Goal: Task Accomplishment & Management: Use online tool/utility

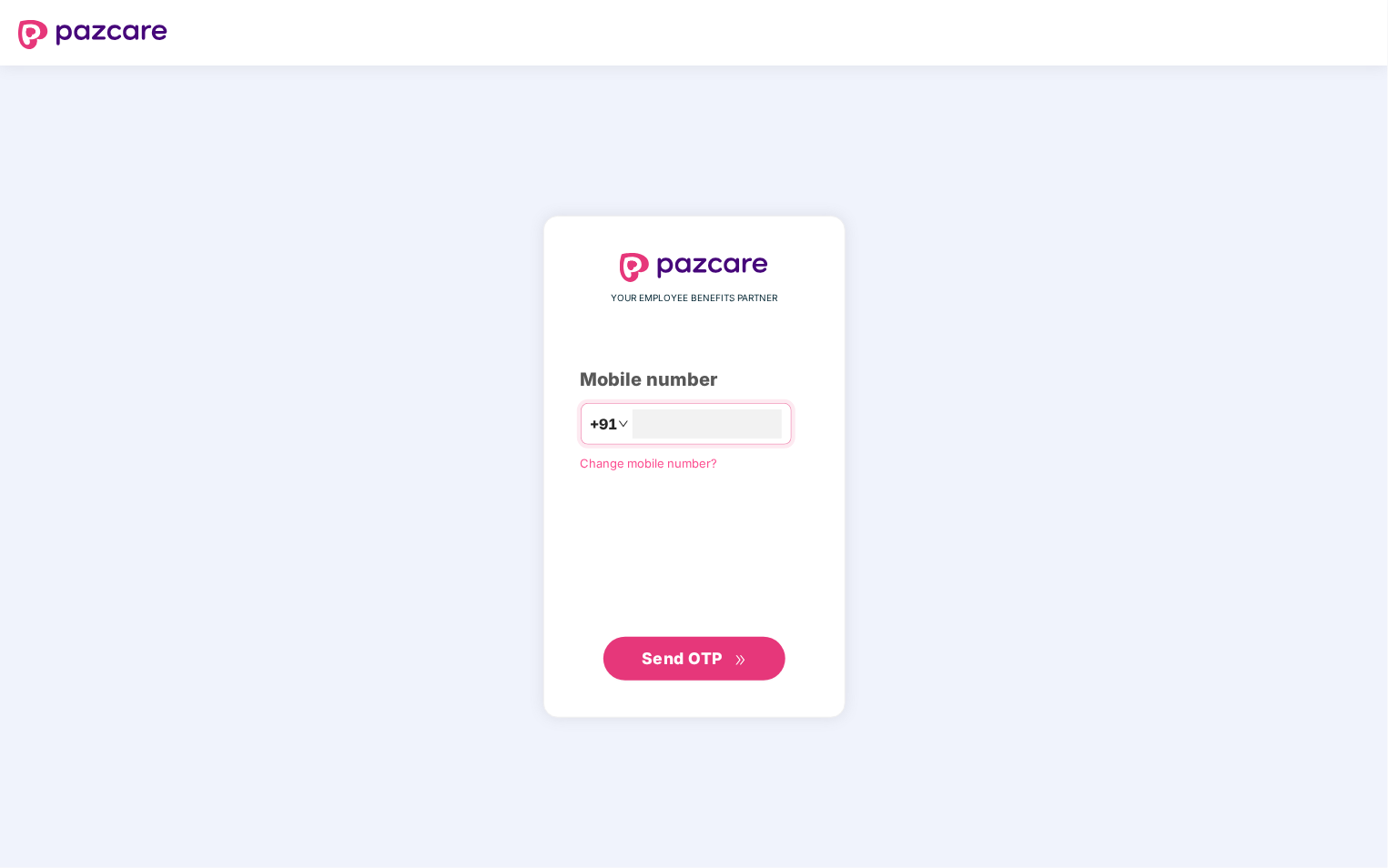
type input "**********"
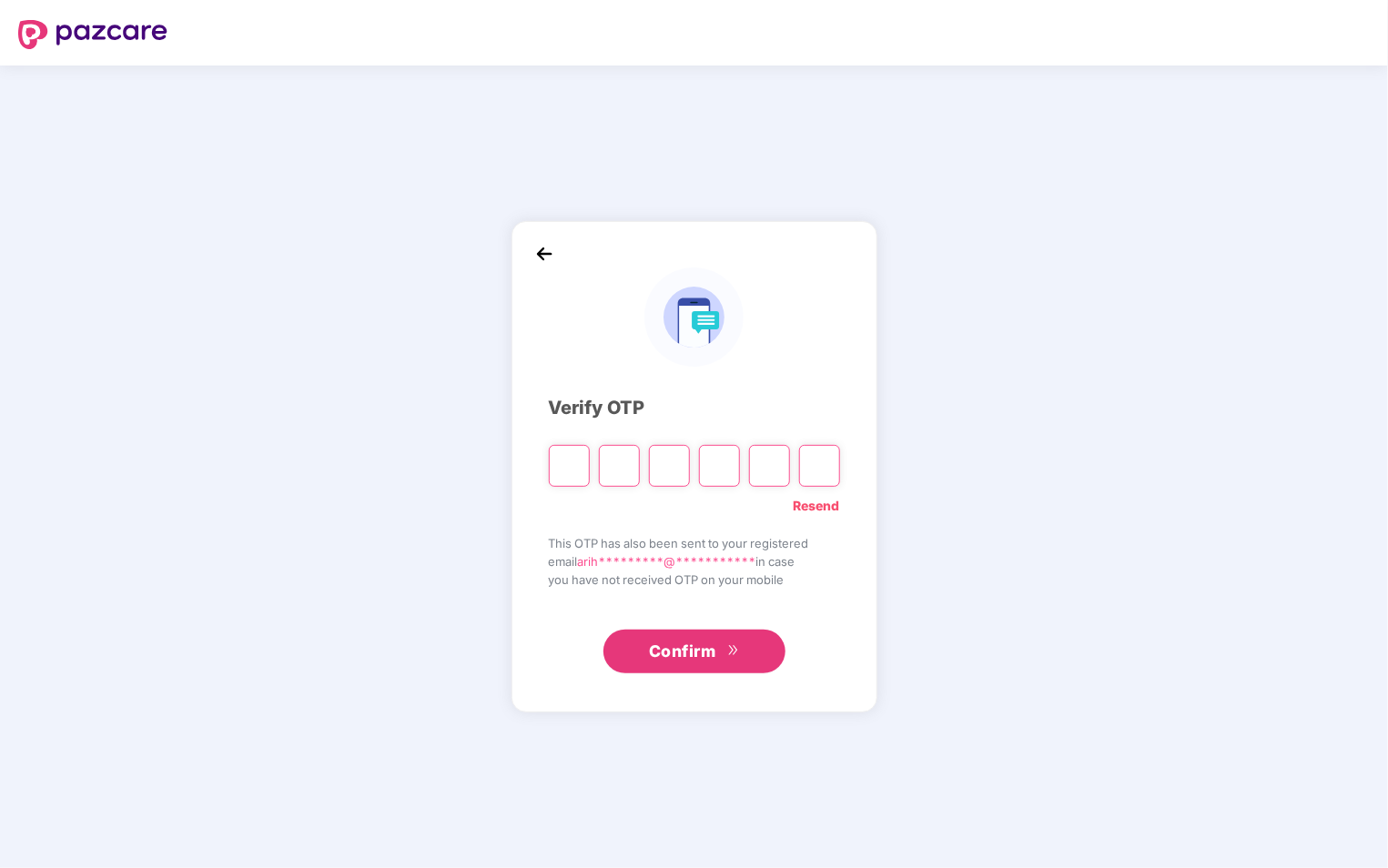
type input "*"
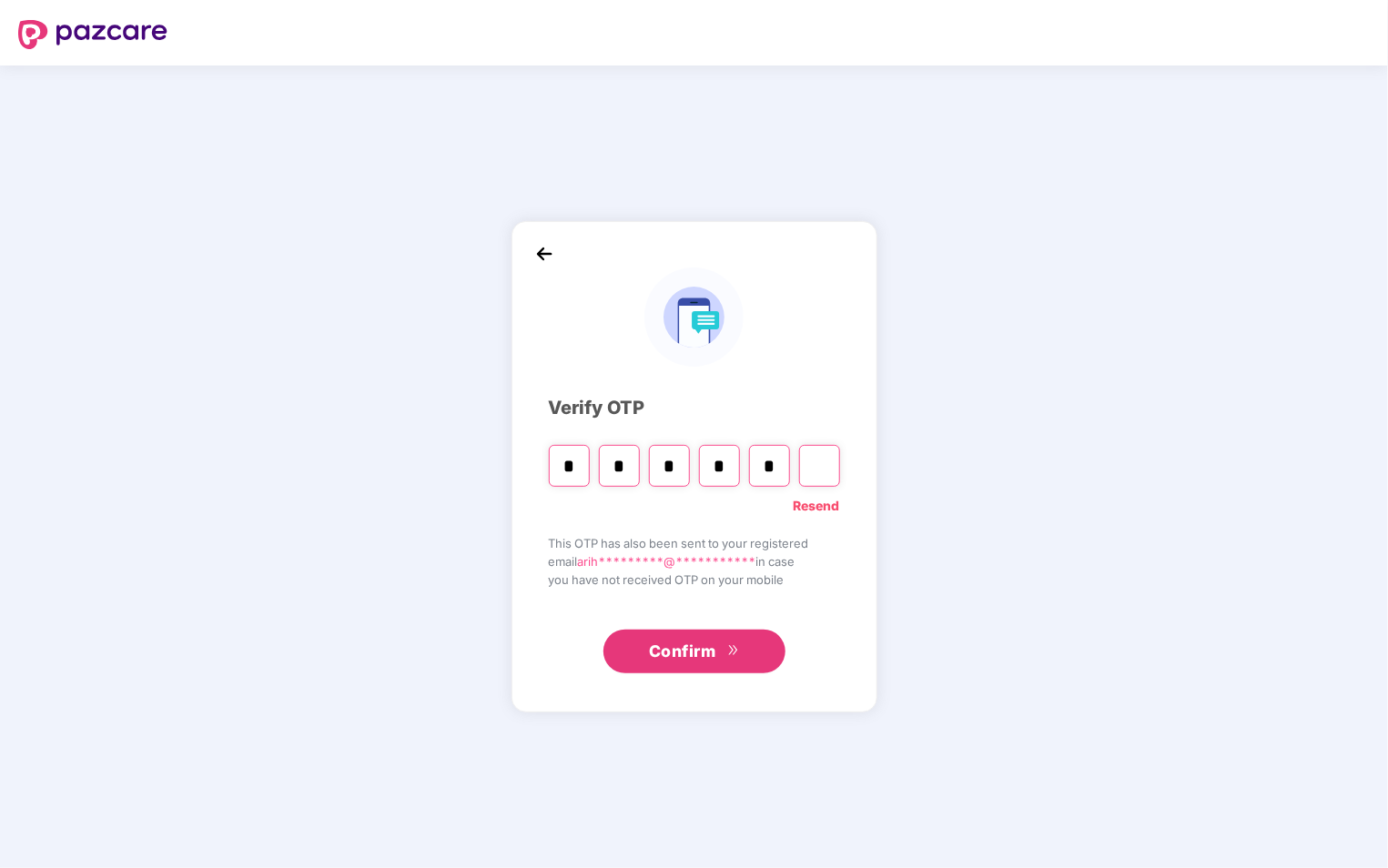
type input "*"
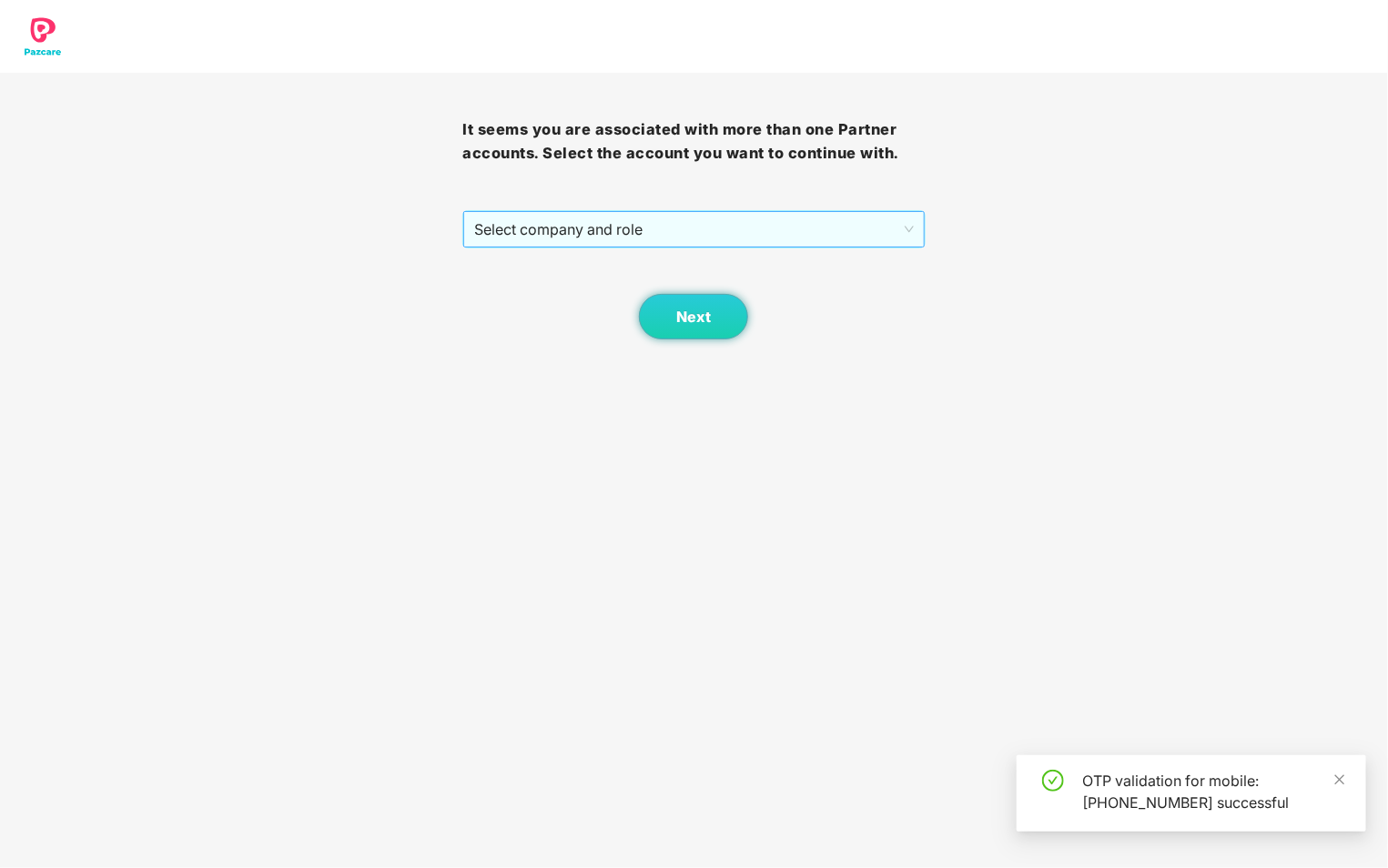
click at [807, 218] on span "Select company and role" at bounding box center [694, 229] width 439 height 34
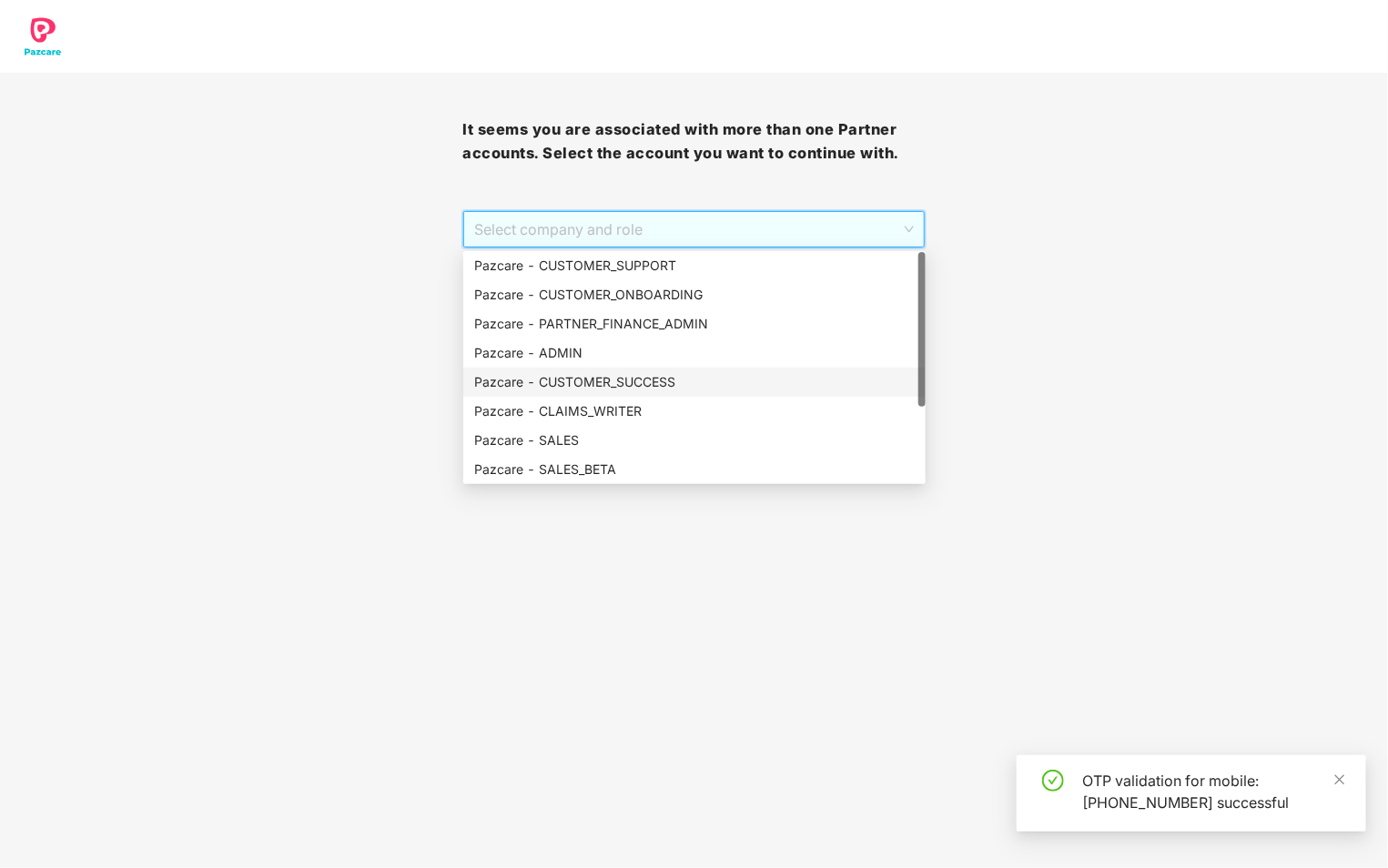
scroll to position [117, 0]
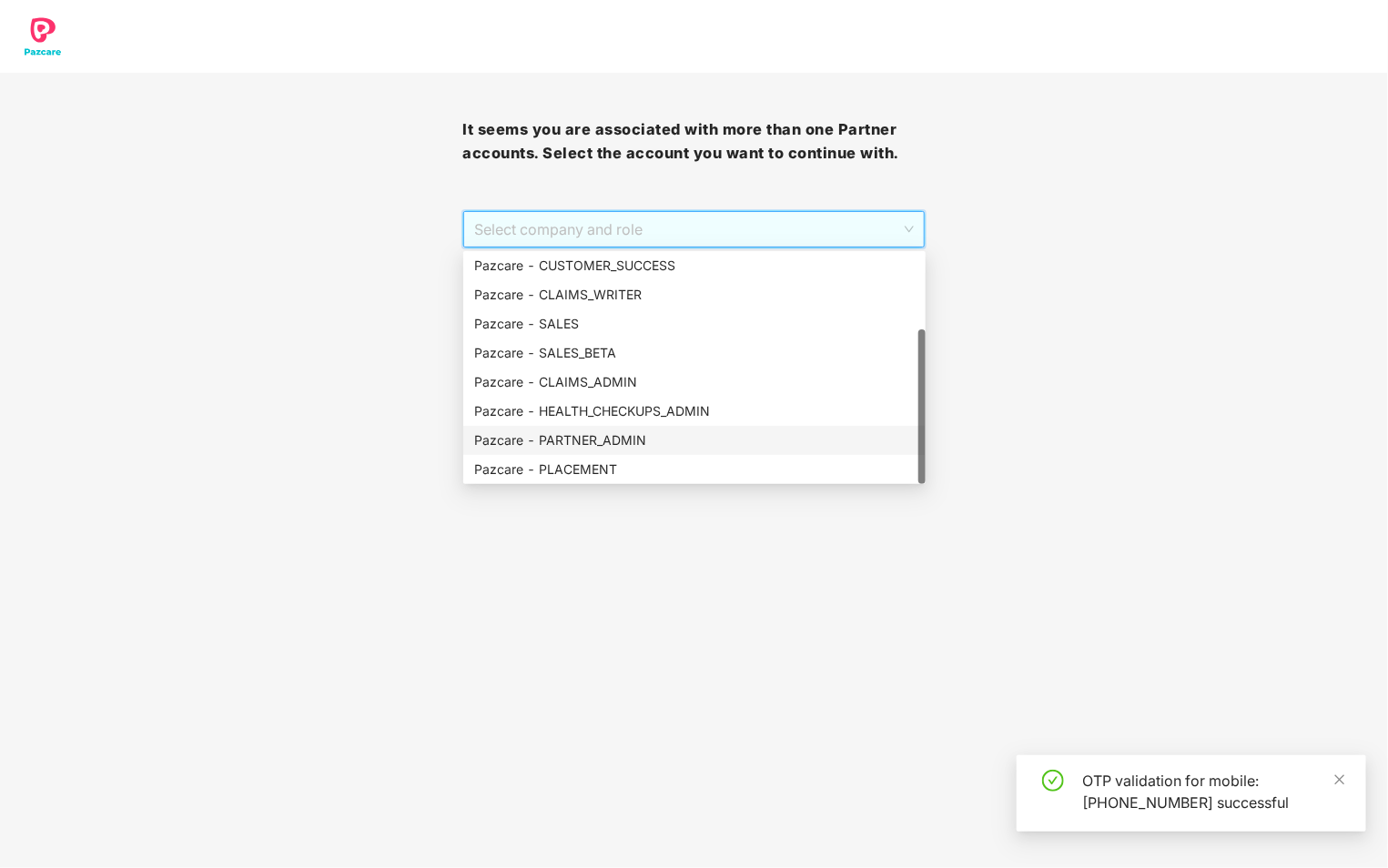
click at [651, 441] on div "Pazcare - PARTNER_ADMIN" at bounding box center [694, 440] width 441 height 20
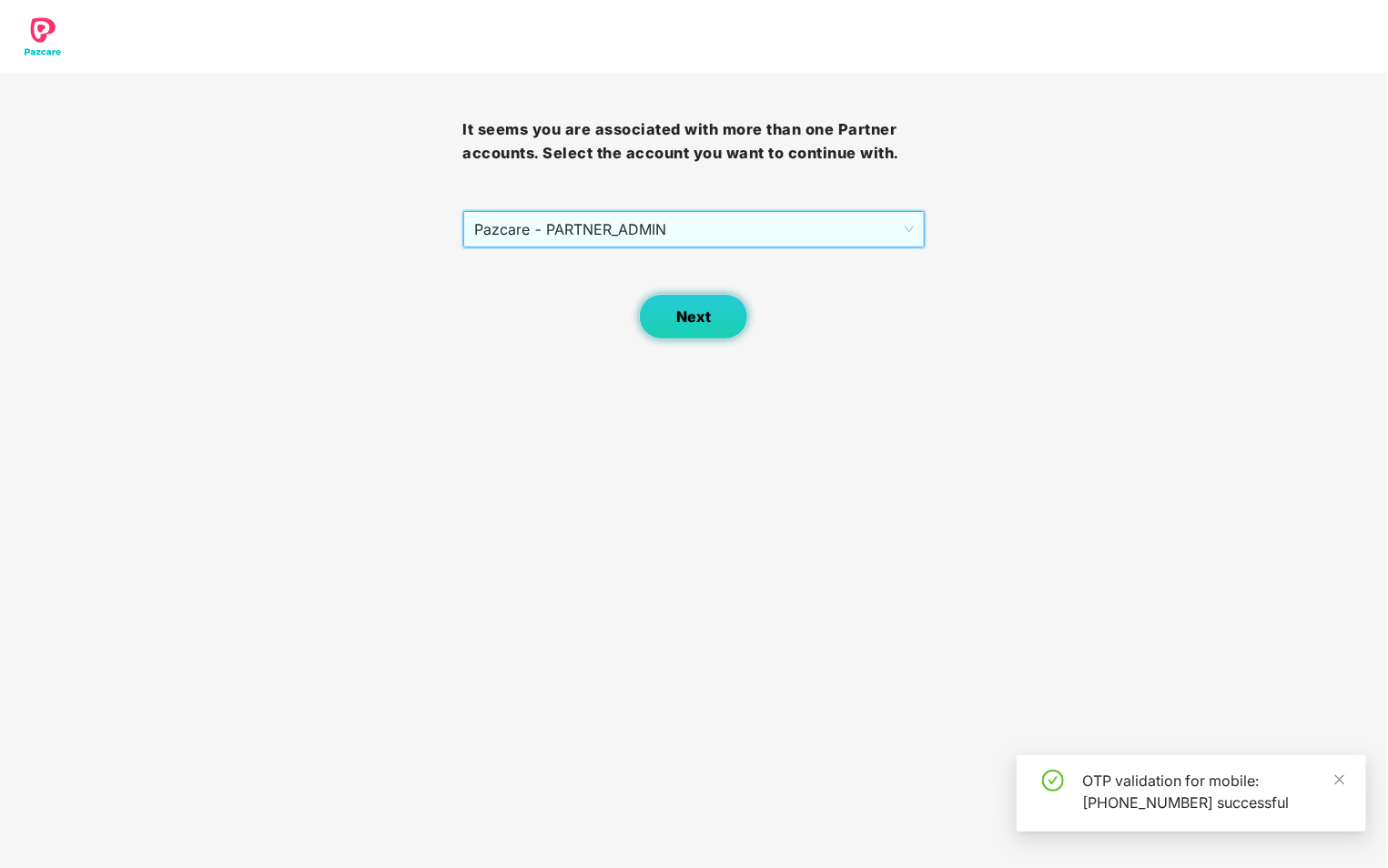
click at [705, 325] on span "Next" at bounding box center [694, 317] width 34 height 17
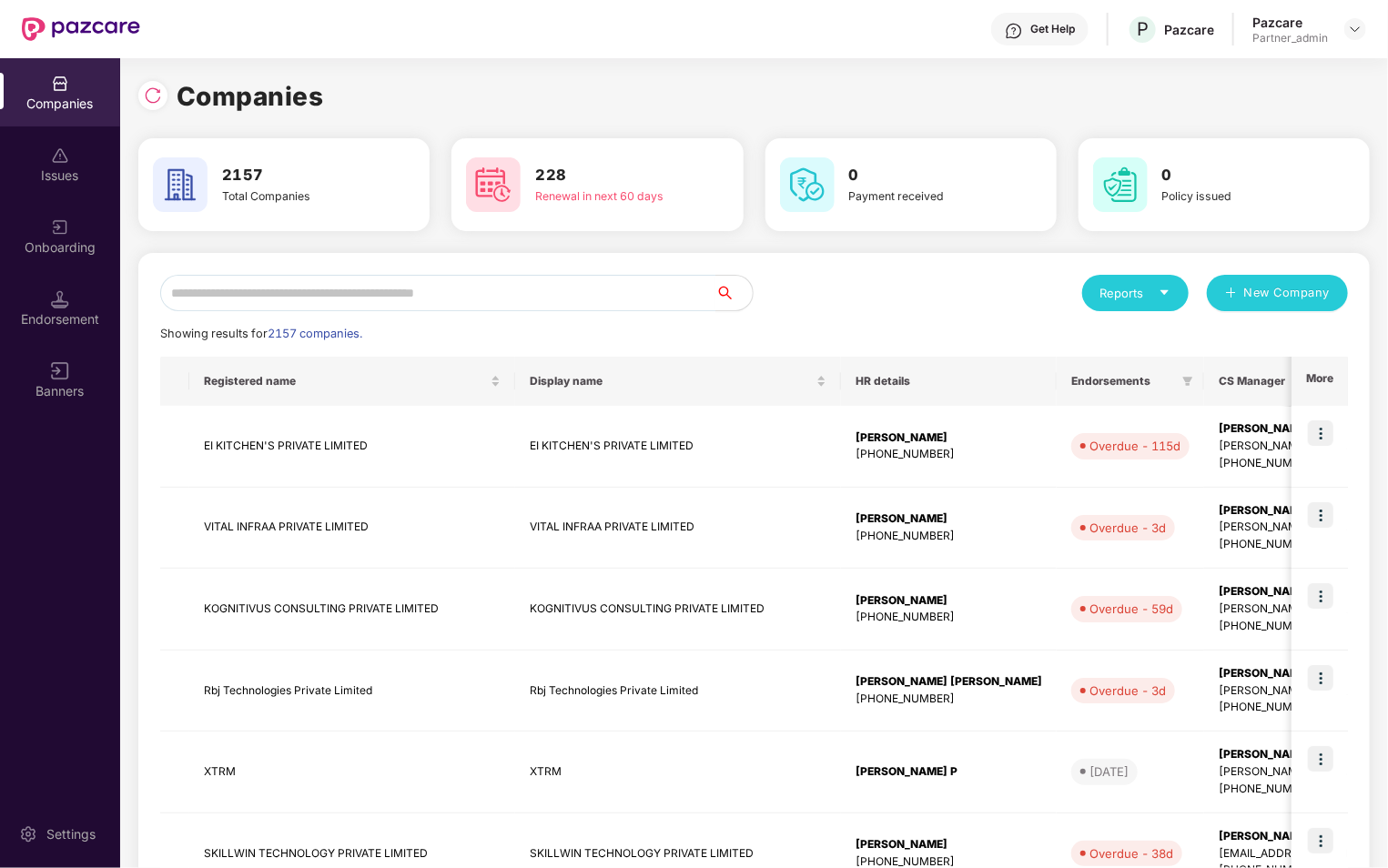
click at [69, 299] on div "Endorsement" at bounding box center [60, 308] width 120 height 68
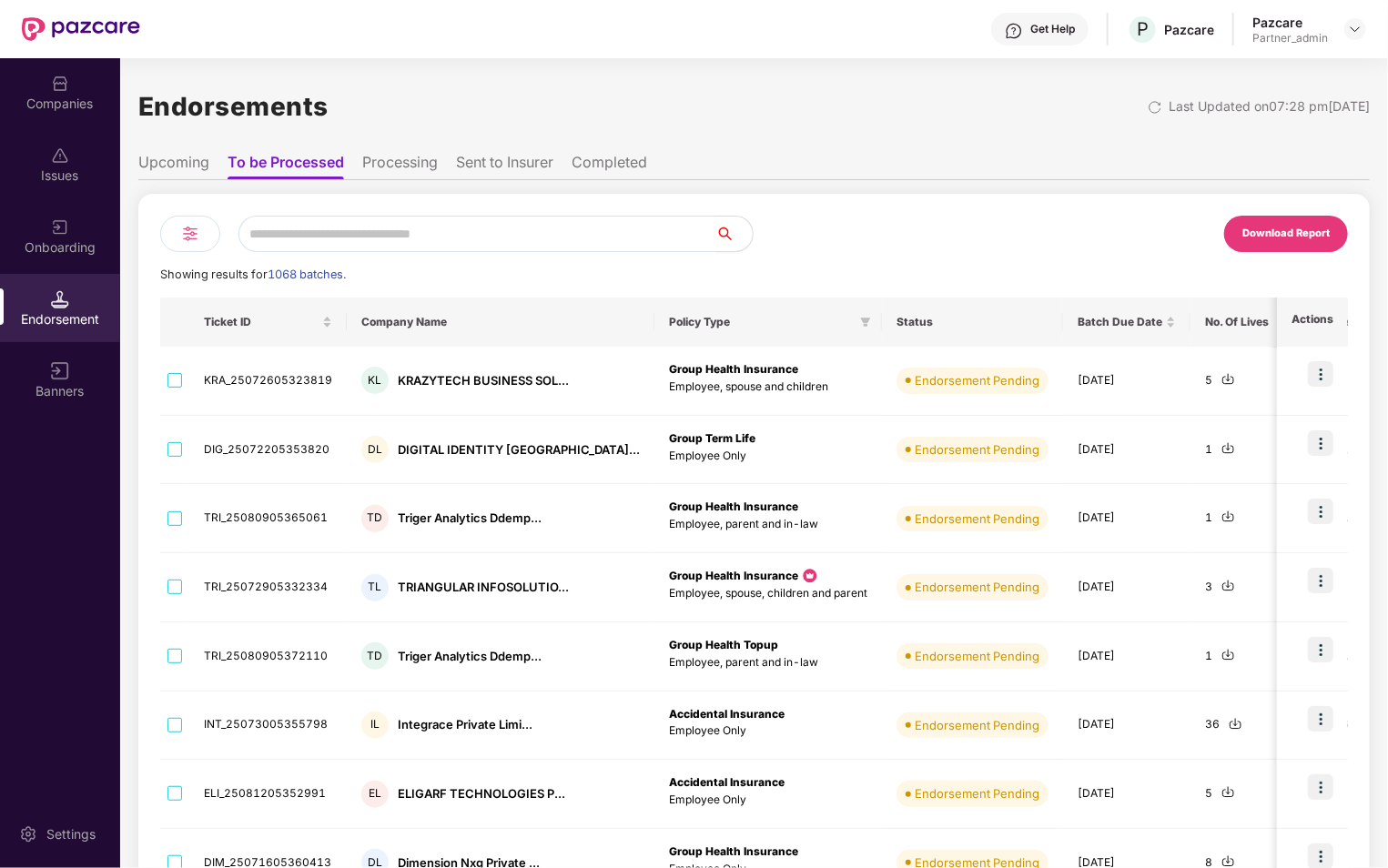
click at [391, 153] on li "Processing" at bounding box center [400, 166] width 76 height 27
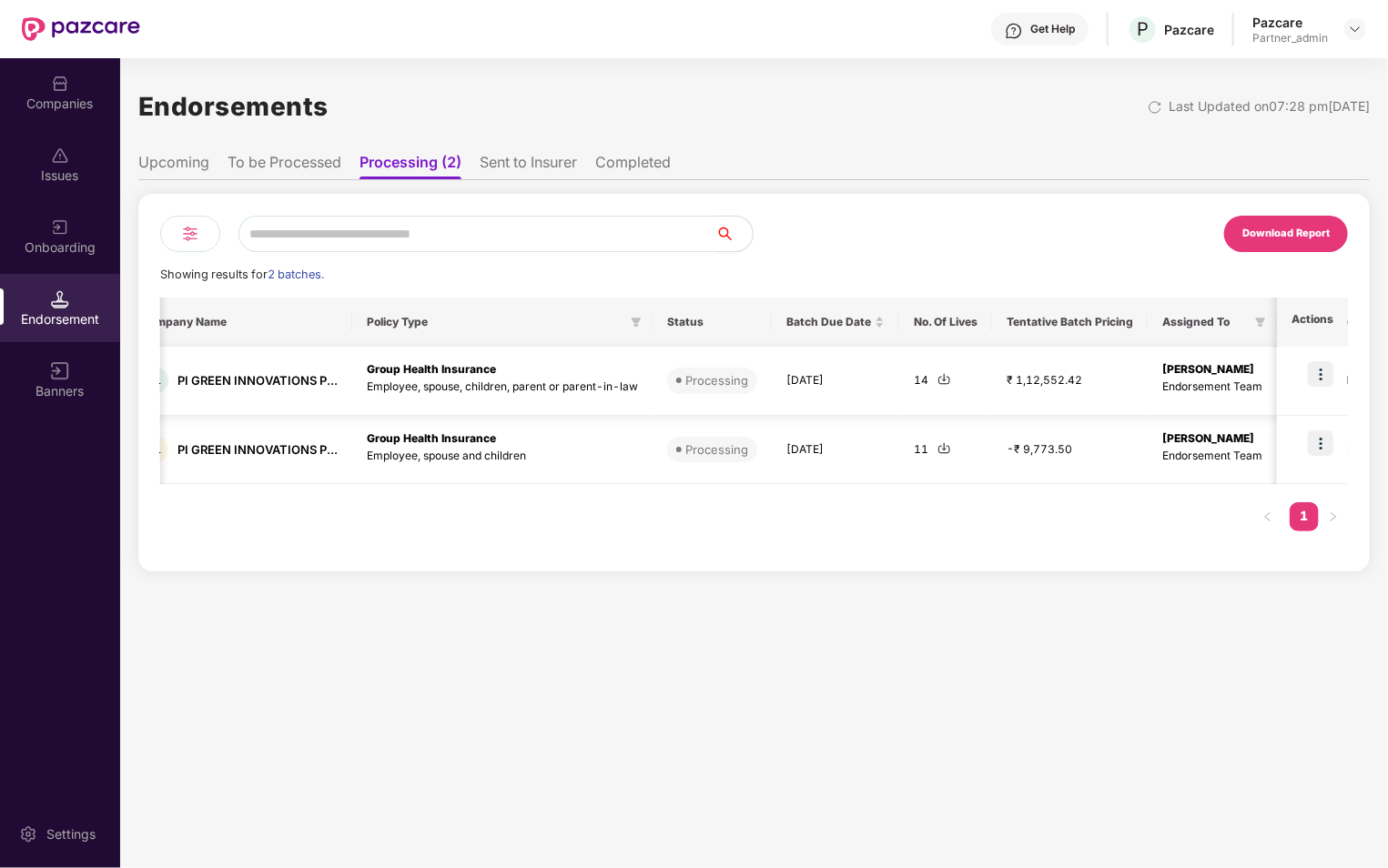
scroll to position [0, 401]
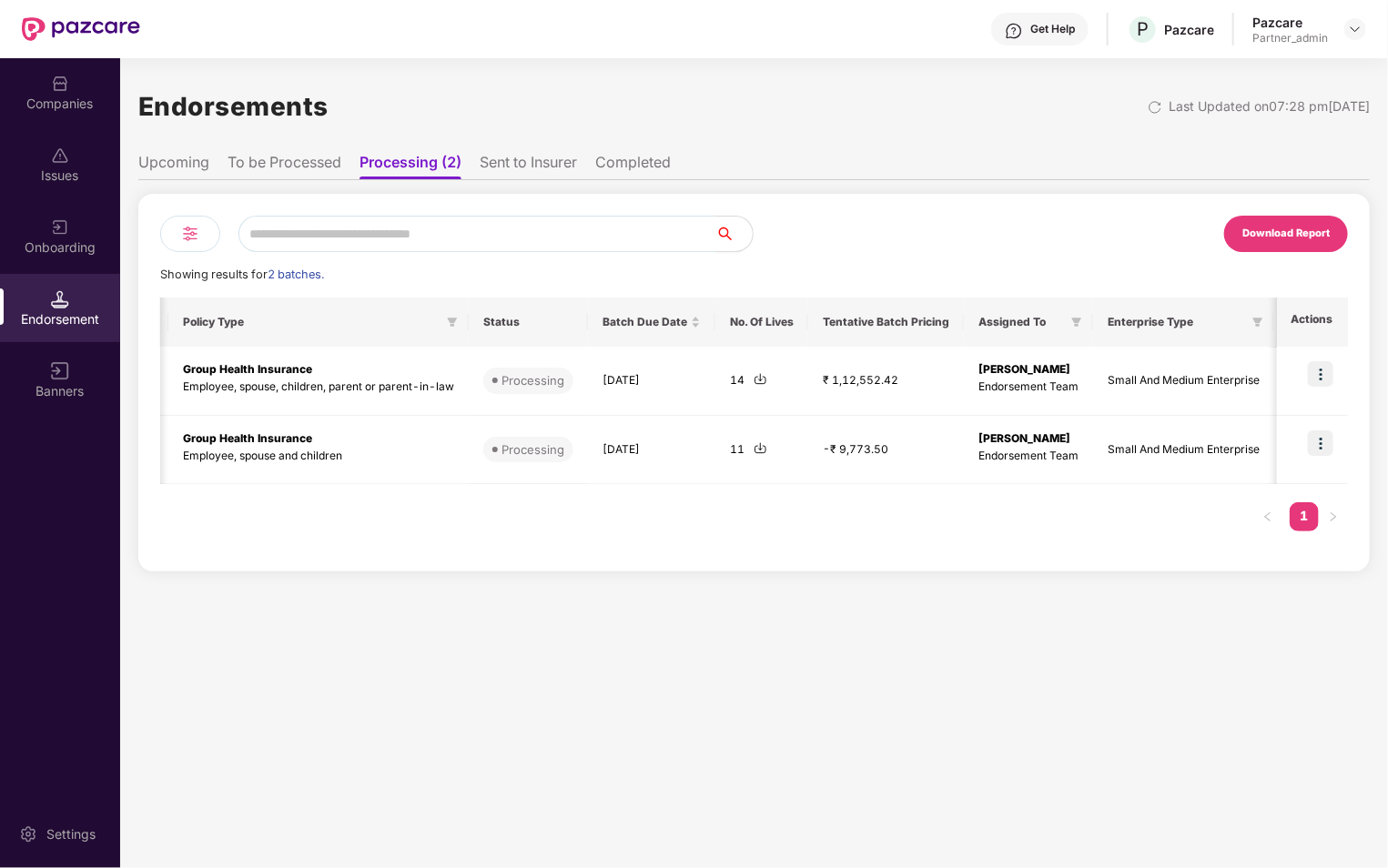
click at [521, 171] on li "Sent to Insurer" at bounding box center [528, 166] width 98 height 27
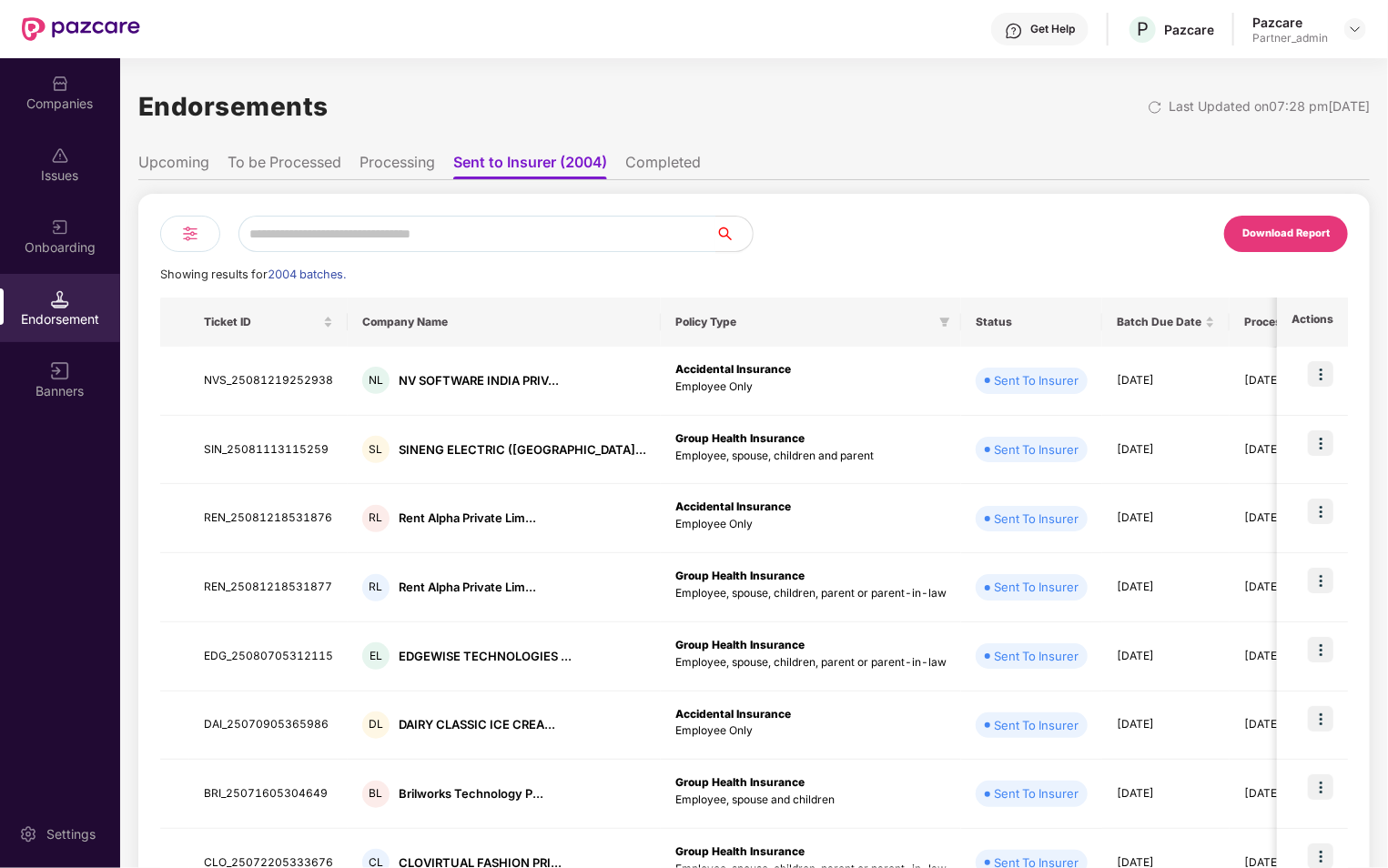
click at [314, 166] on li "To be Processed" at bounding box center [285, 166] width 114 height 27
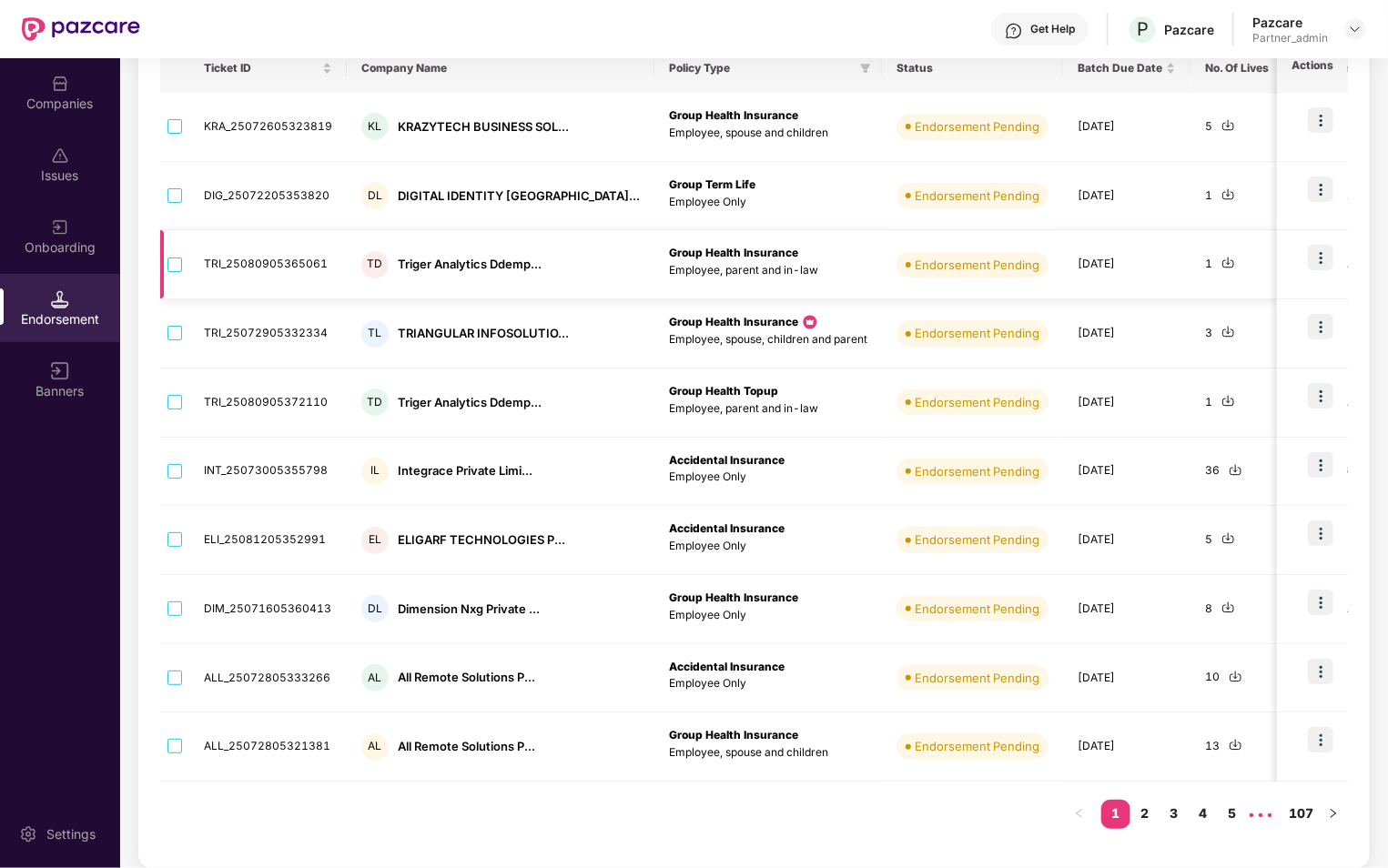
scroll to position [0, 0]
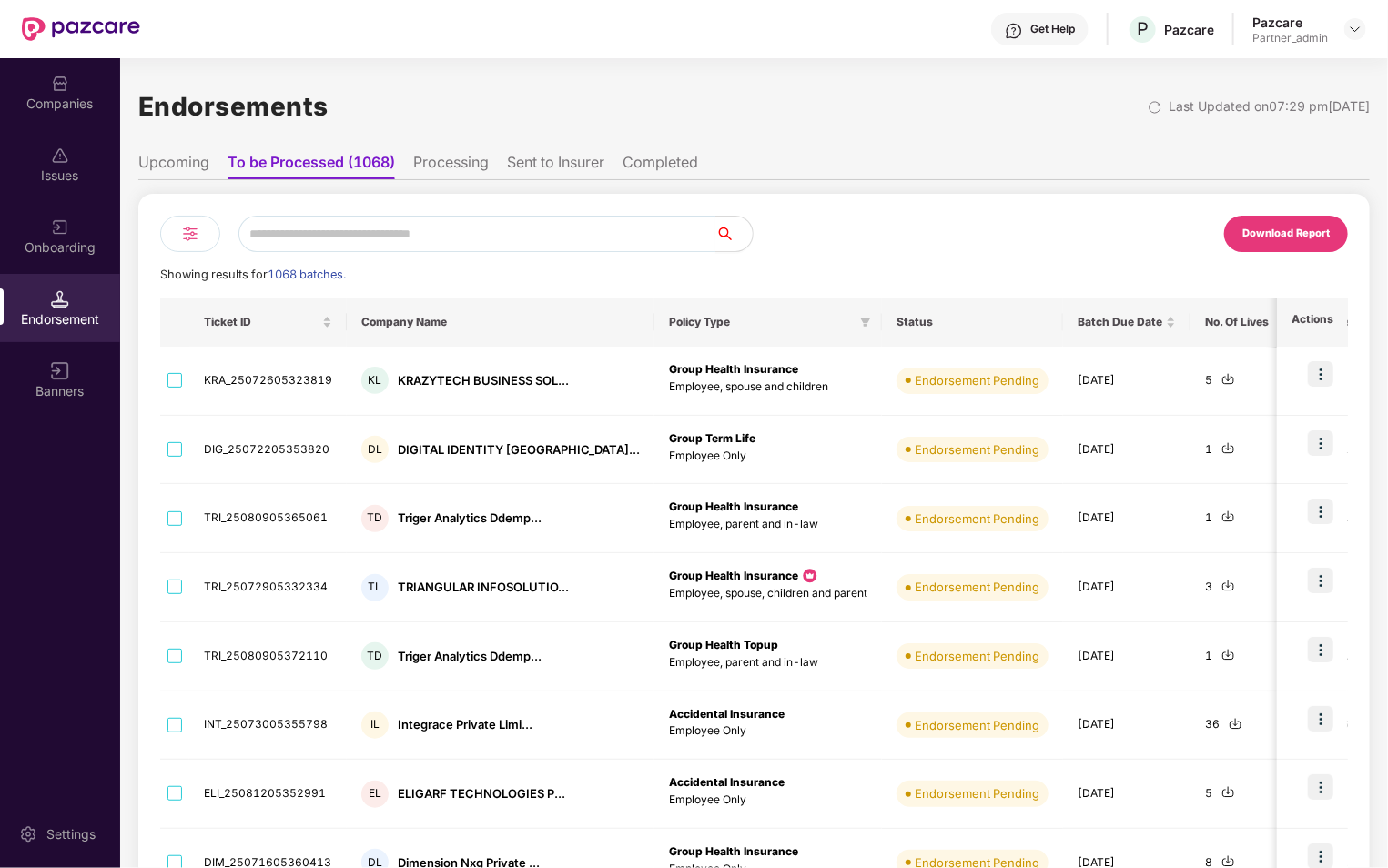
click at [182, 227] on img at bounding box center [190, 234] width 22 height 22
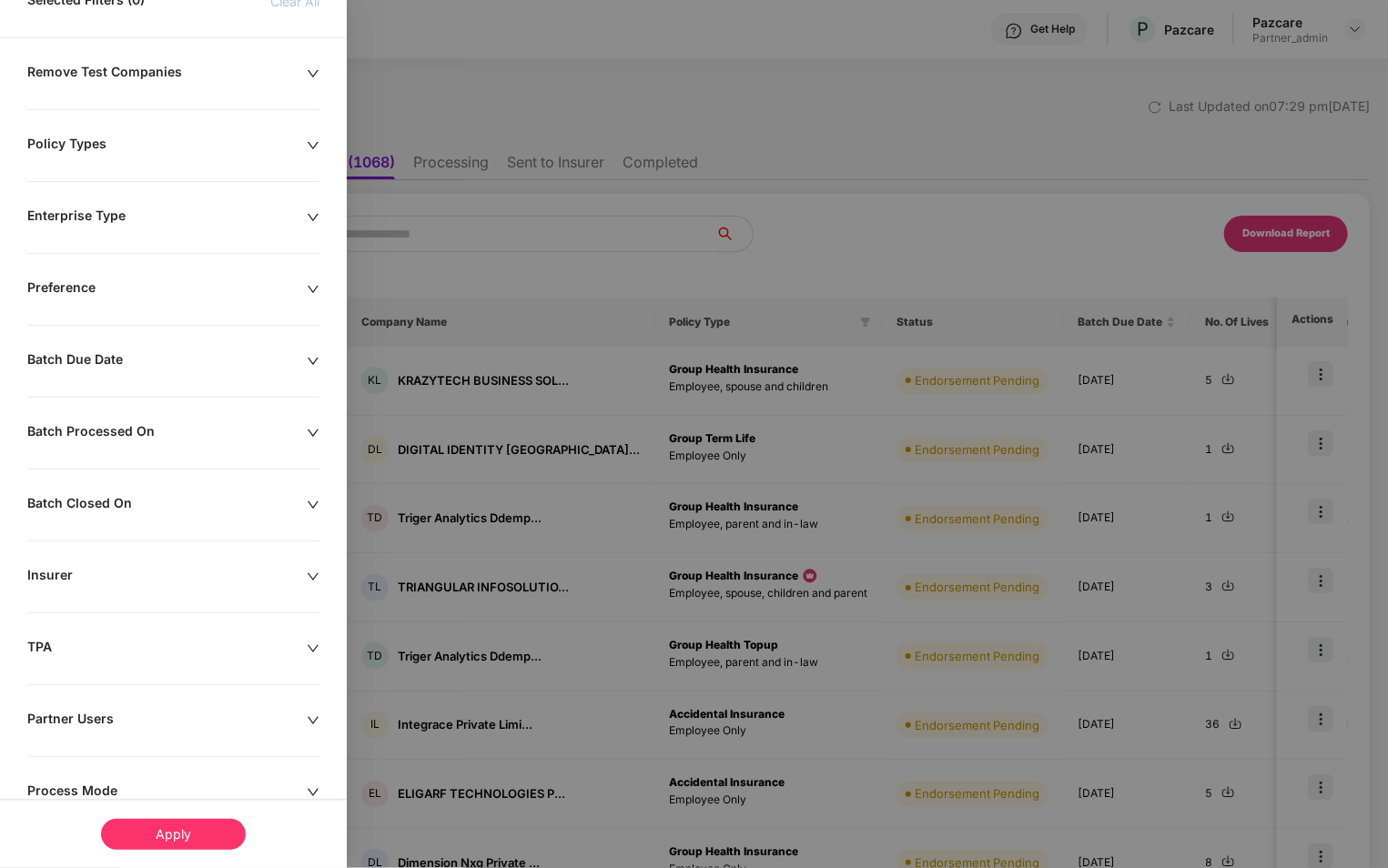
scroll to position [152, 0]
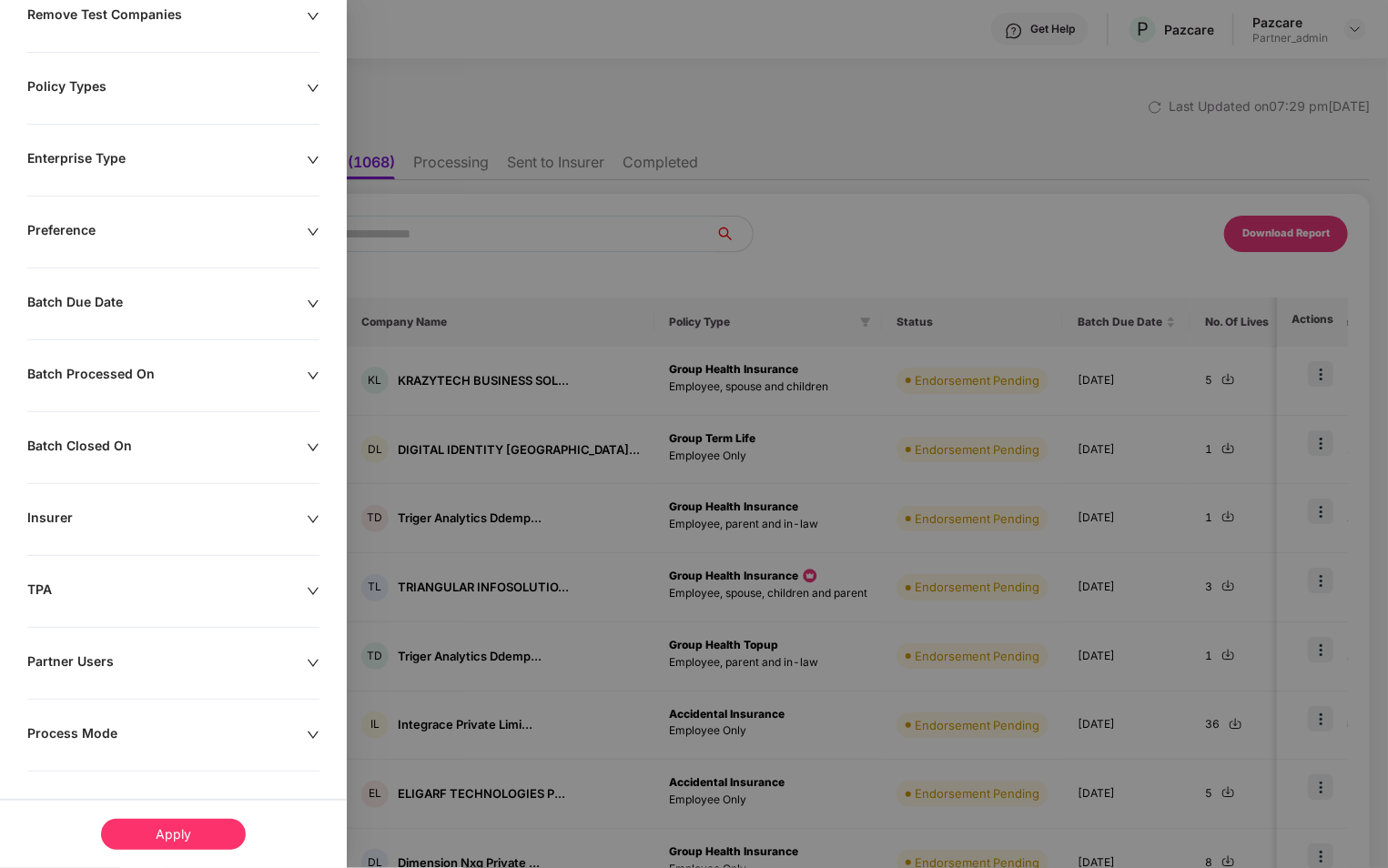
click at [169, 666] on div "Partner Users" at bounding box center [167, 663] width 279 height 20
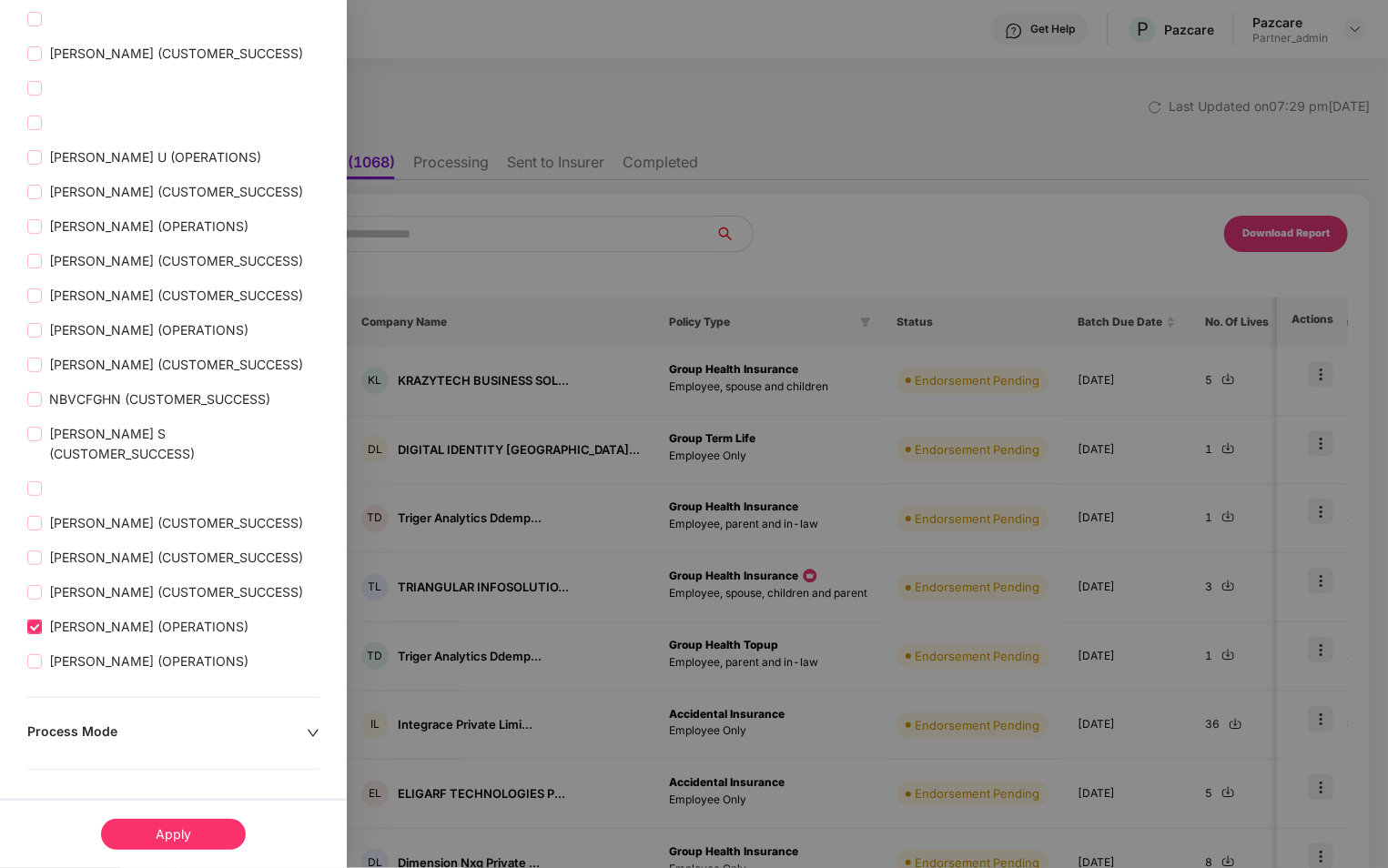
scroll to position [2964, 0]
click at [181, 835] on div "Apply" at bounding box center [173, 834] width 144 height 31
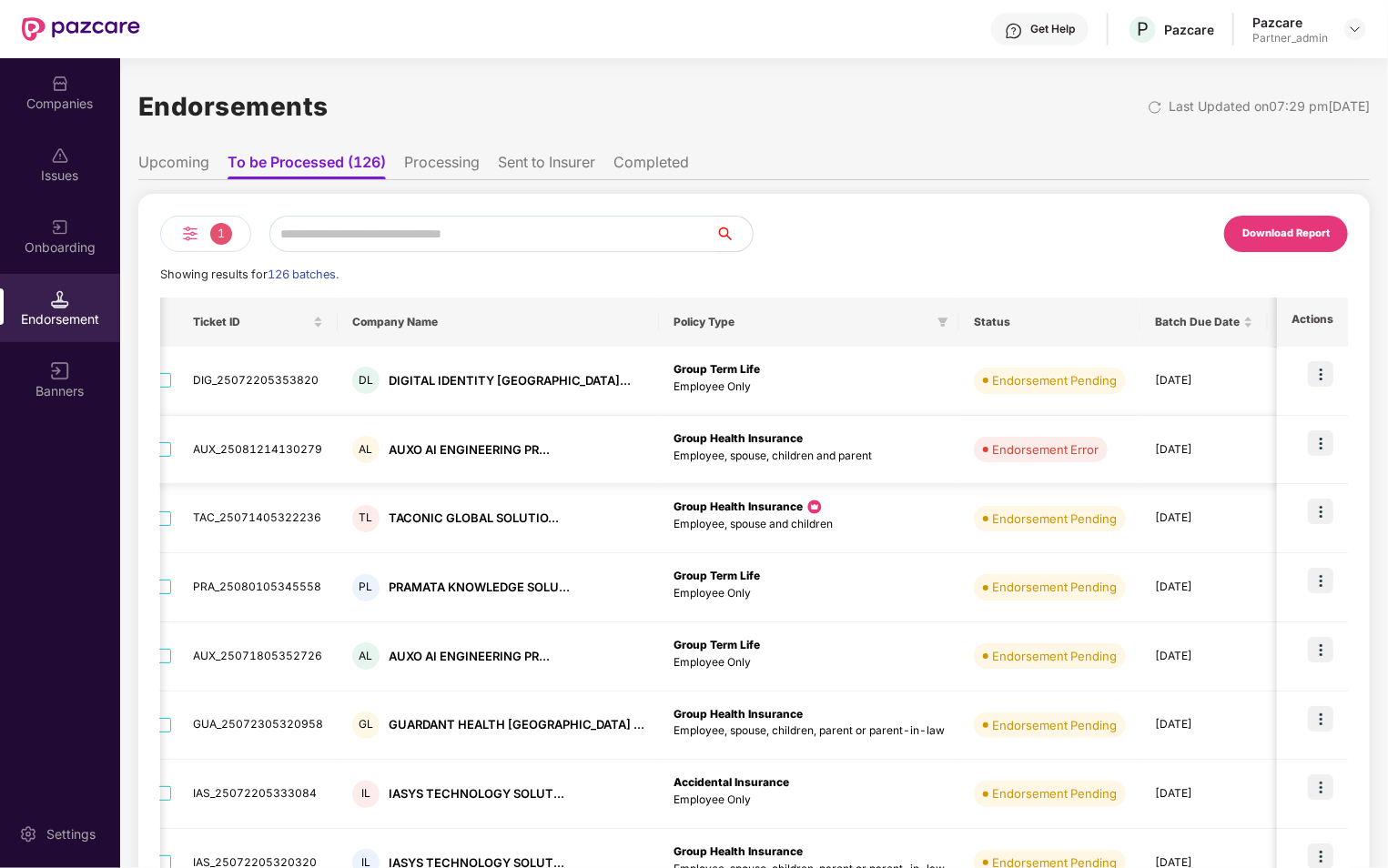
scroll to position [0, 10]
click at [433, 163] on li "Processing" at bounding box center [442, 166] width 76 height 27
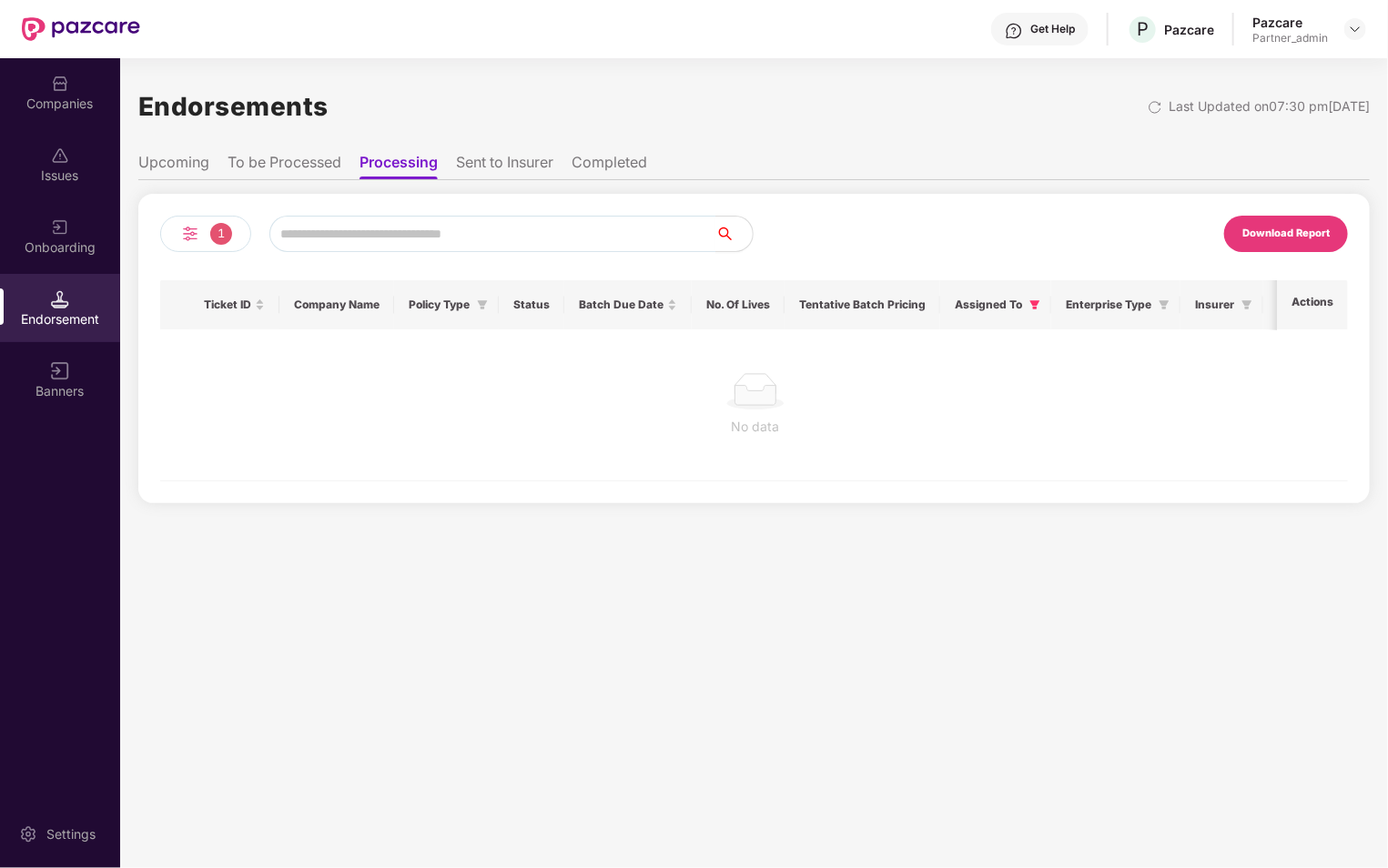
click at [290, 160] on li "To be Processed" at bounding box center [285, 166] width 114 height 27
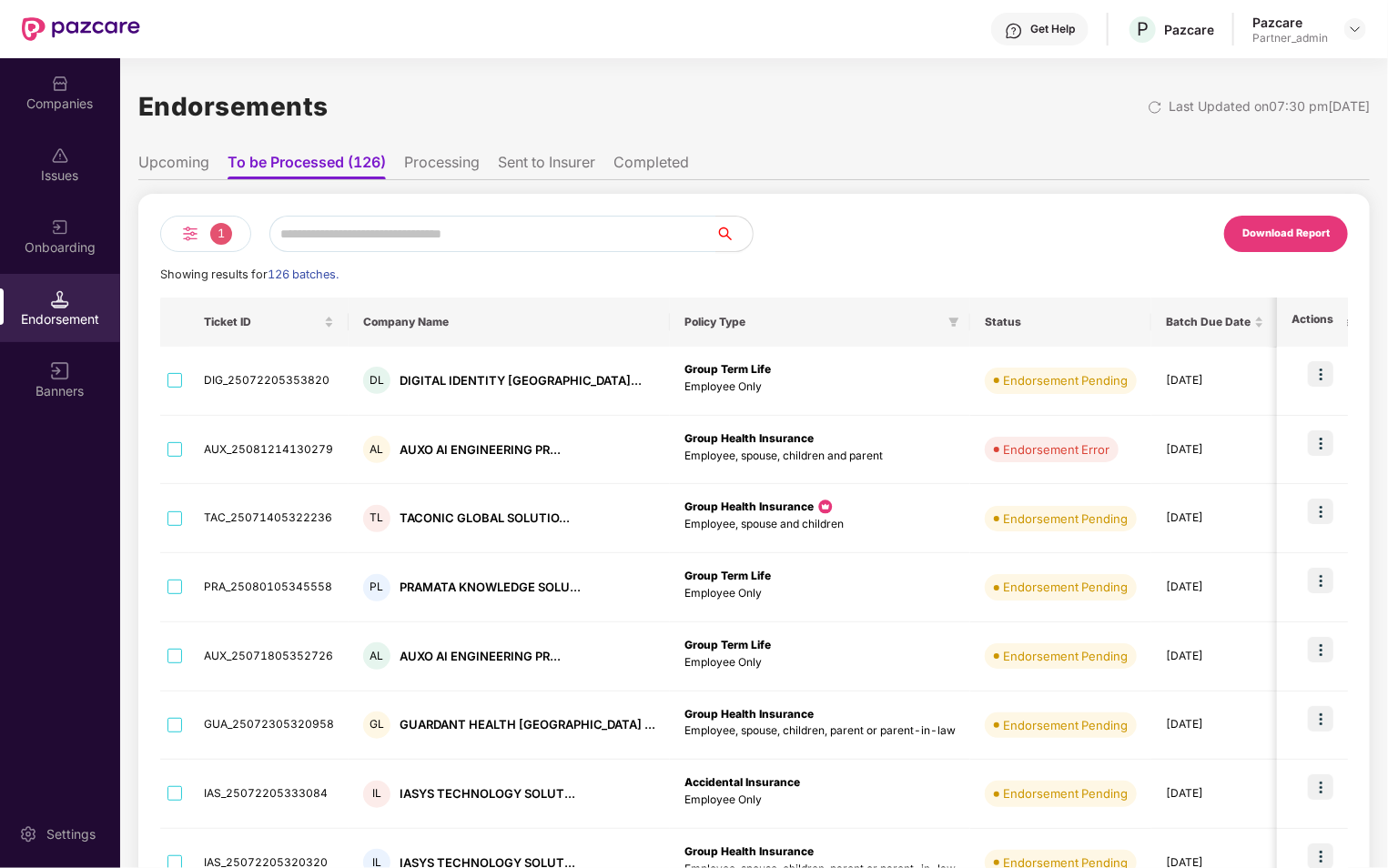
click at [525, 158] on li "Sent to Insurer" at bounding box center [546, 166] width 98 height 27
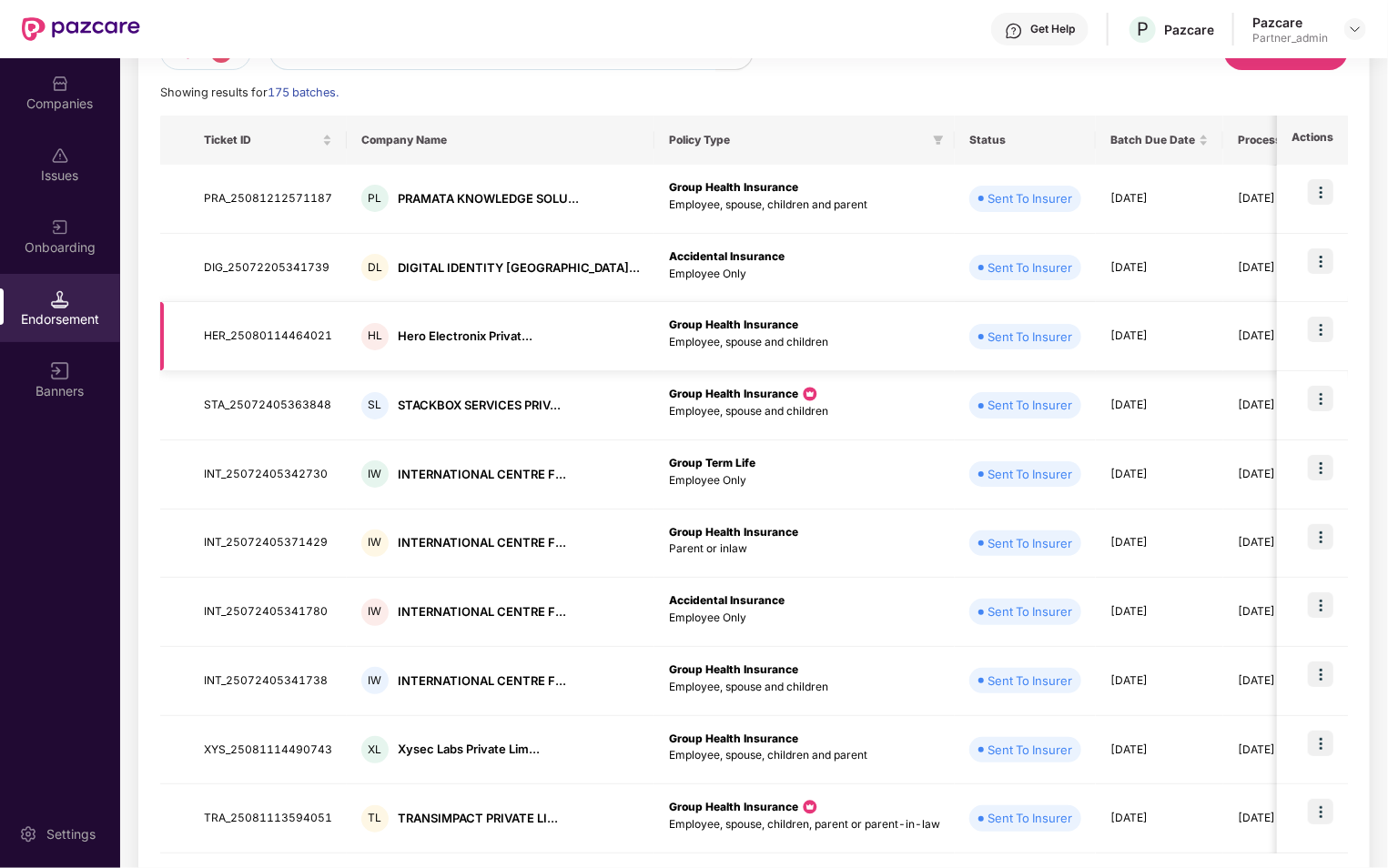
scroll to position [0, 0]
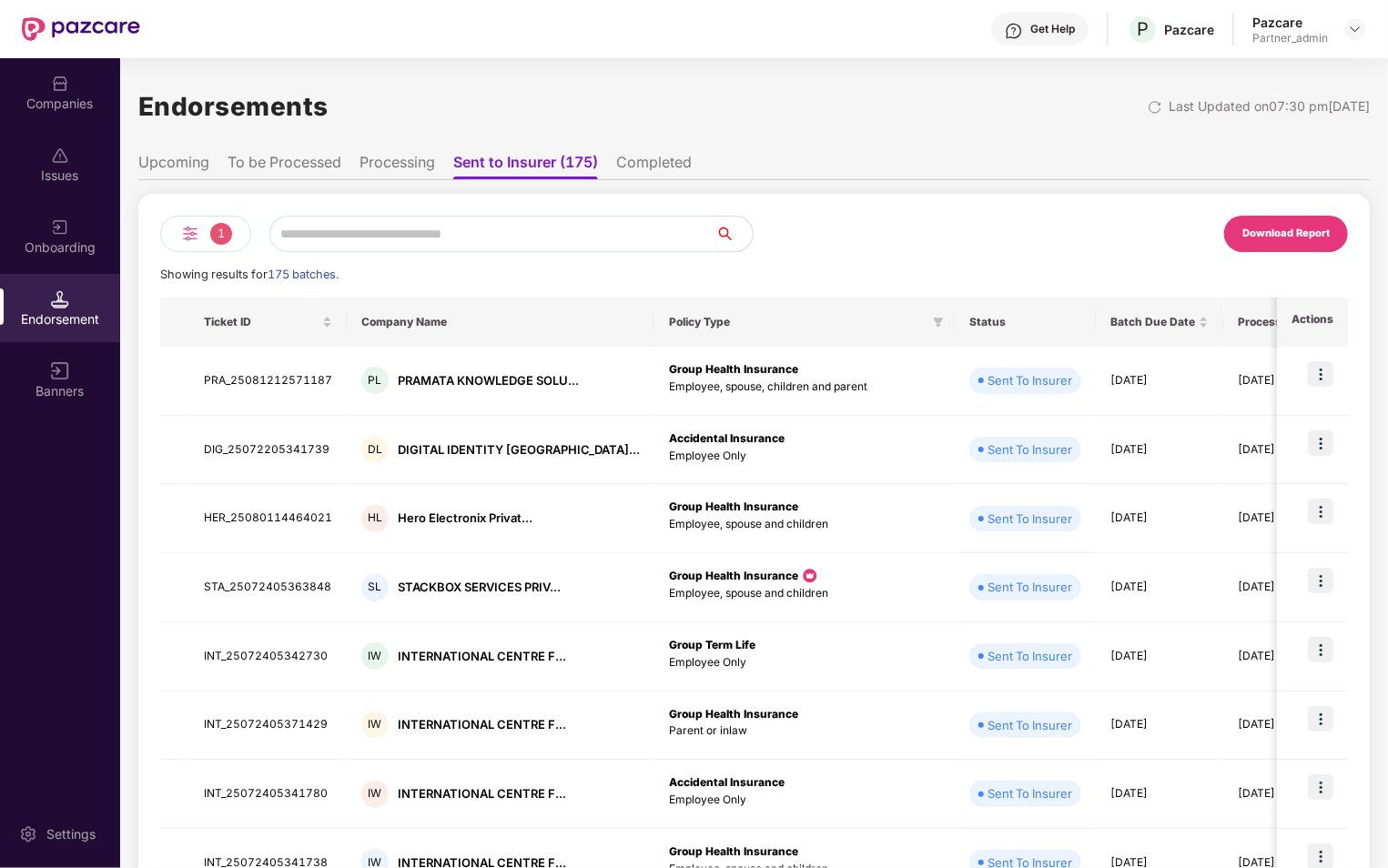
click at [295, 159] on li "To be Processed" at bounding box center [285, 166] width 114 height 27
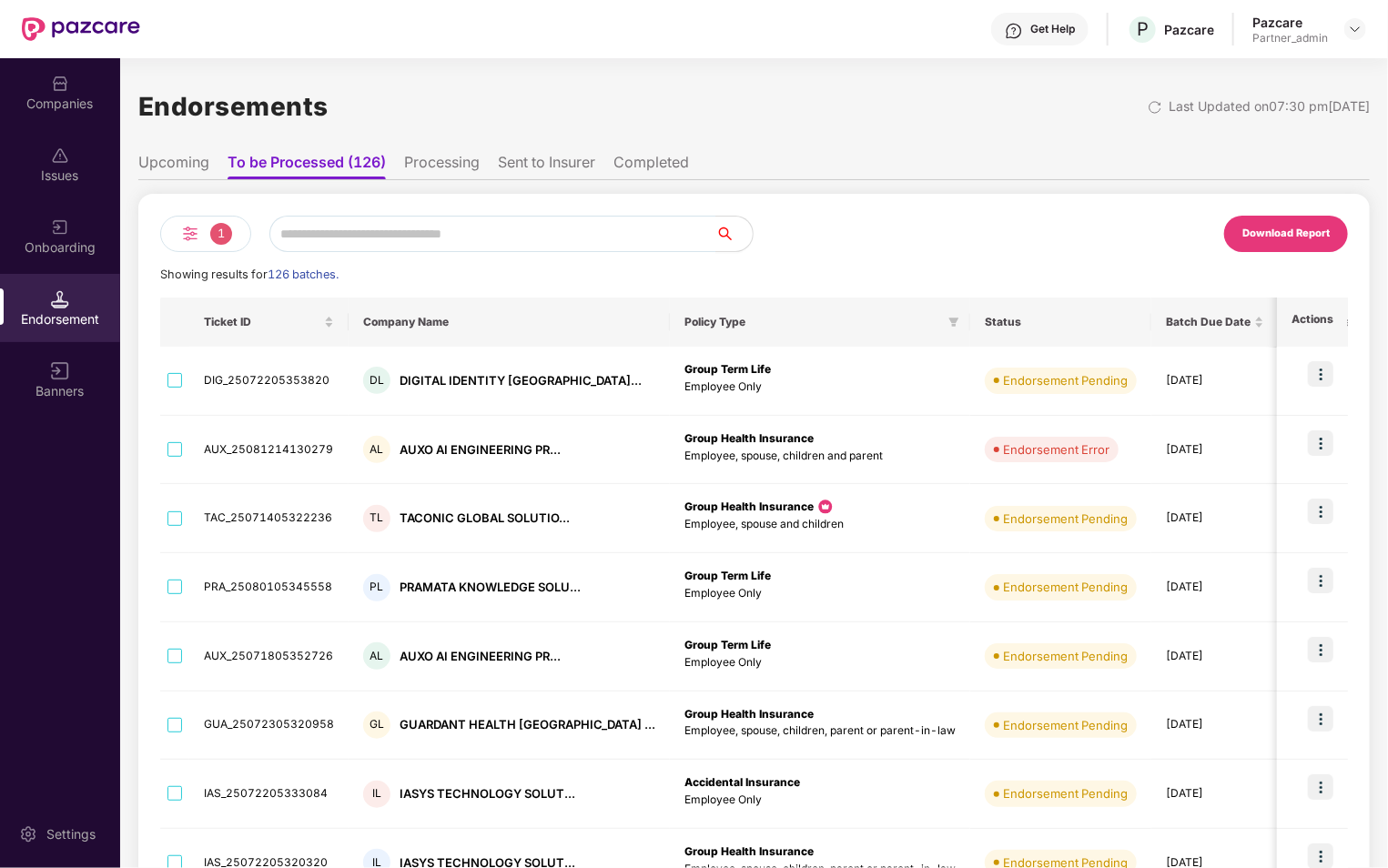
click at [569, 167] on li "Sent to Insurer" at bounding box center [546, 166] width 98 height 27
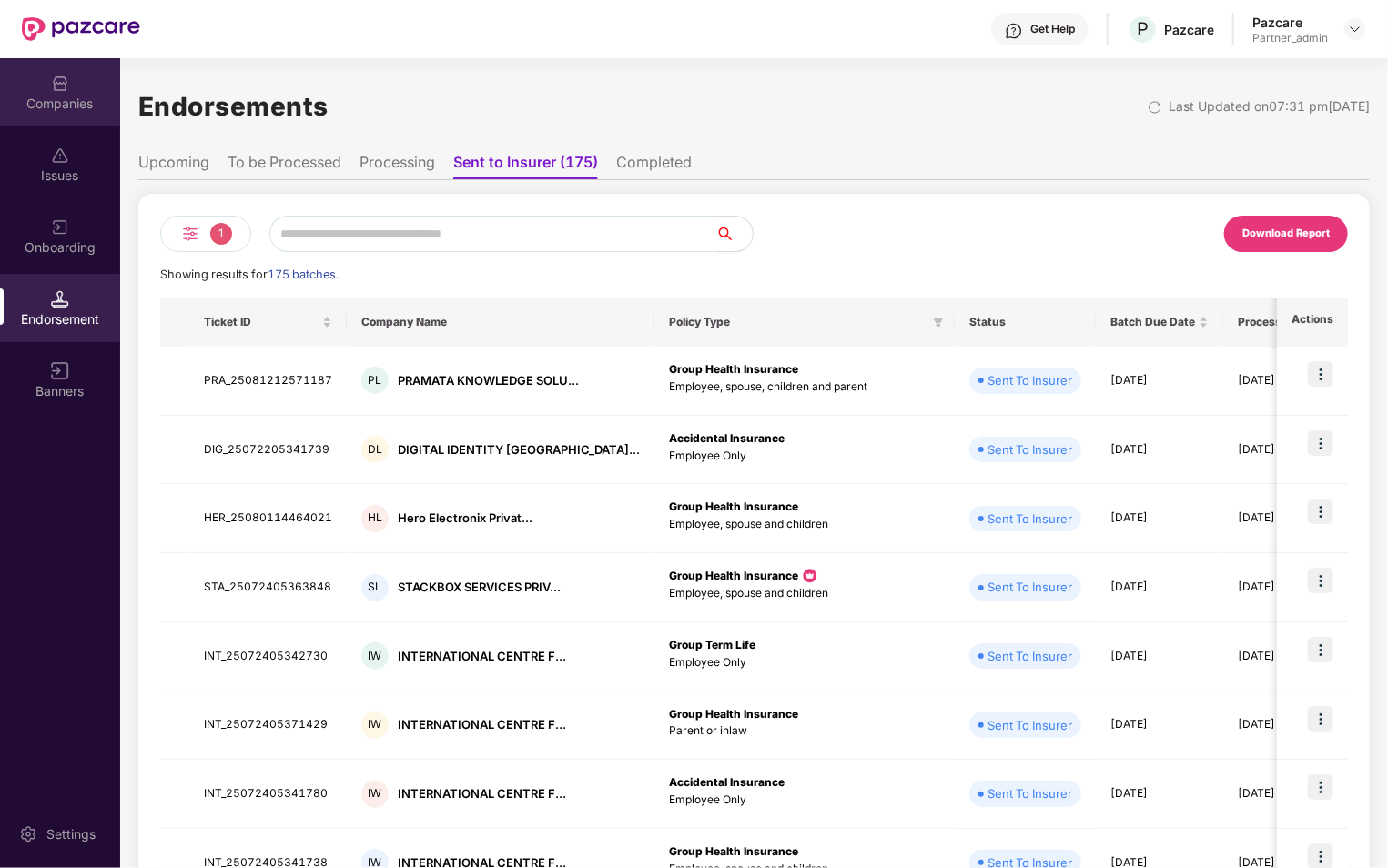
click at [41, 98] on div "Companies" at bounding box center [60, 104] width 120 height 18
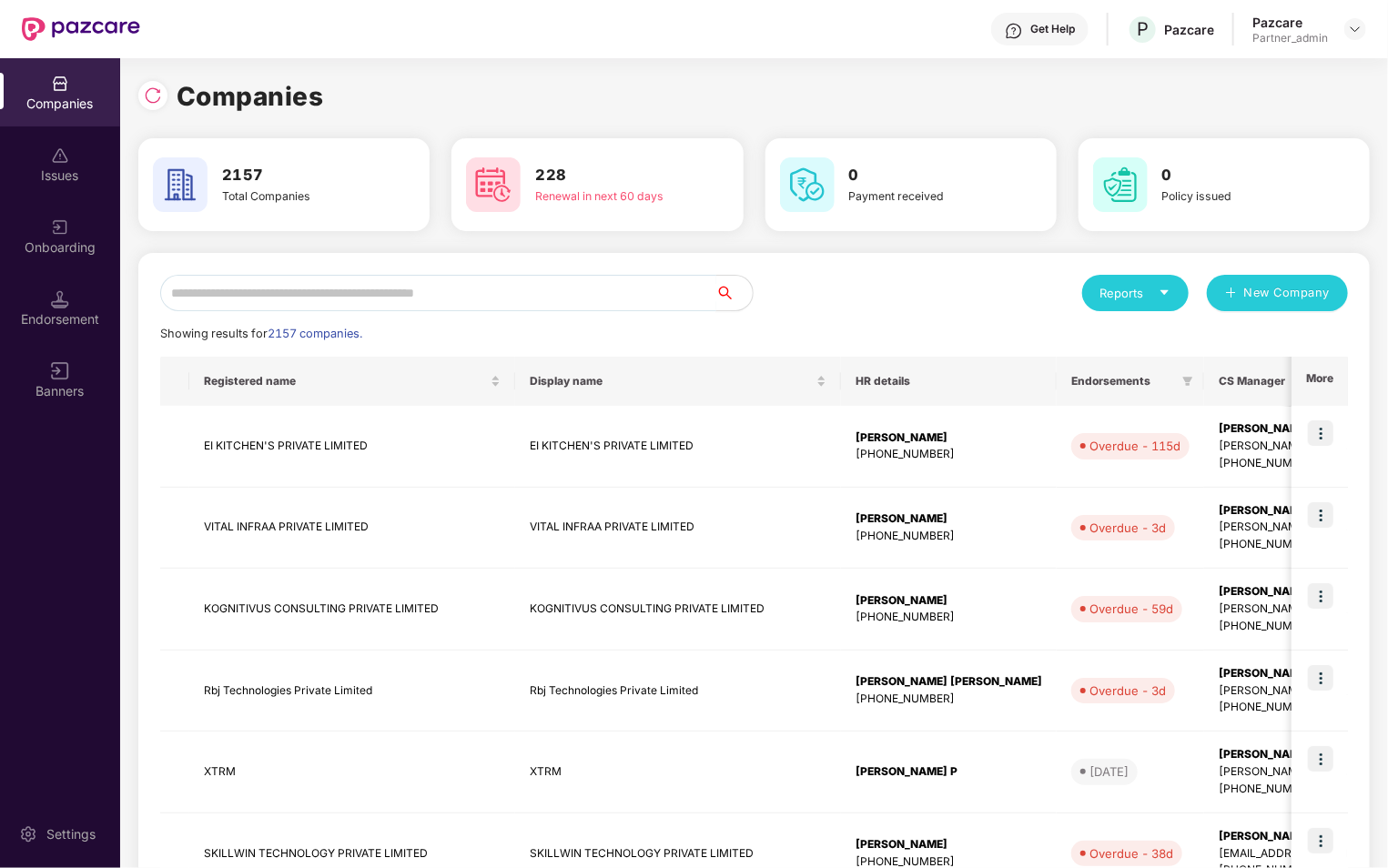
click at [343, 292] on input "text" at bounding box center [438, 292] width 556 height 36
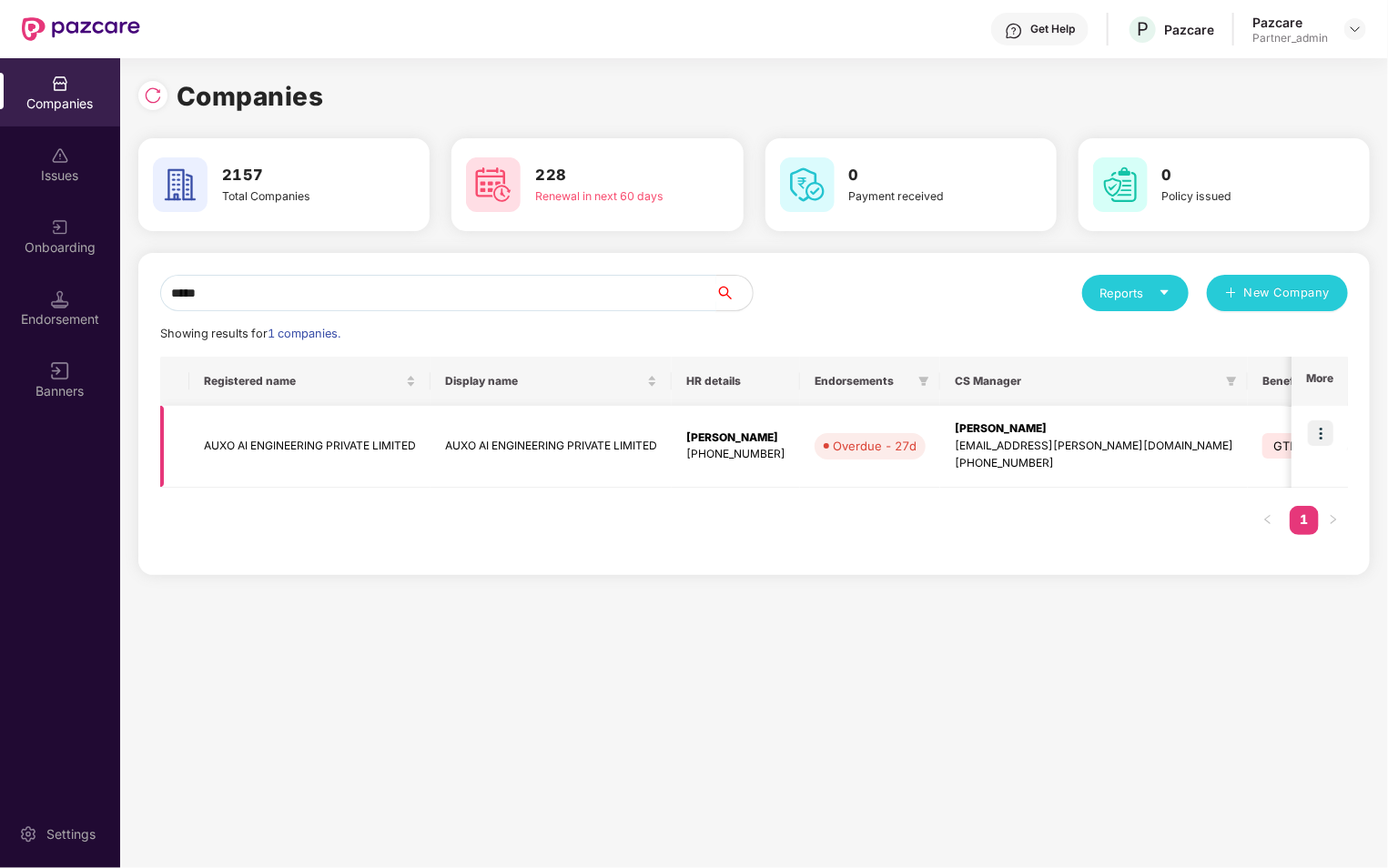
type input "****"
click at [1322, 435] on img at bounding box center [1321, 433] width 26 height 26
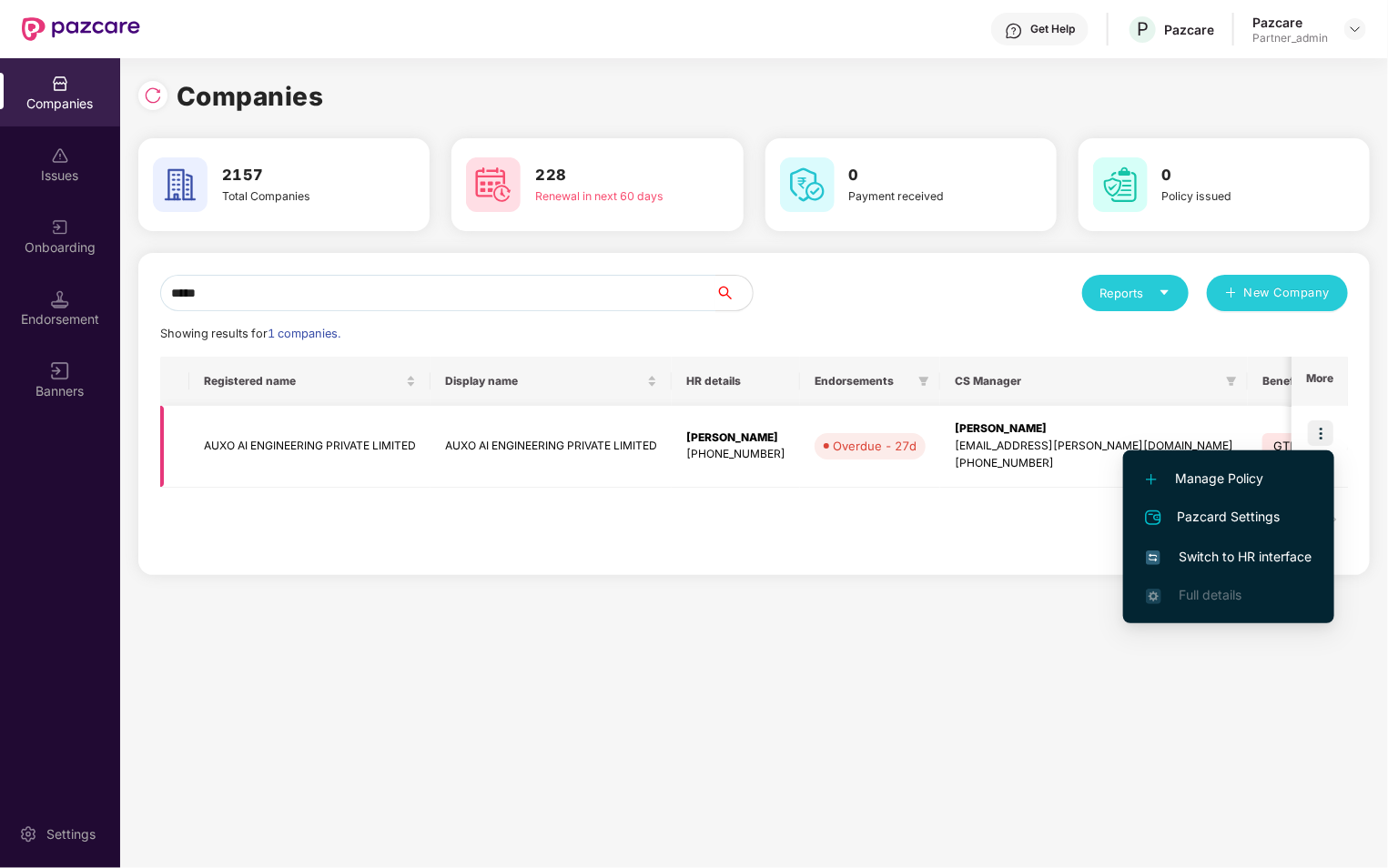
click at [1033, 438] on div "[EMAIL_ADDRESS][PERSON_NAME][DOMAIN_NAME]" at bounding box center [1093, 446] width 278 height 17
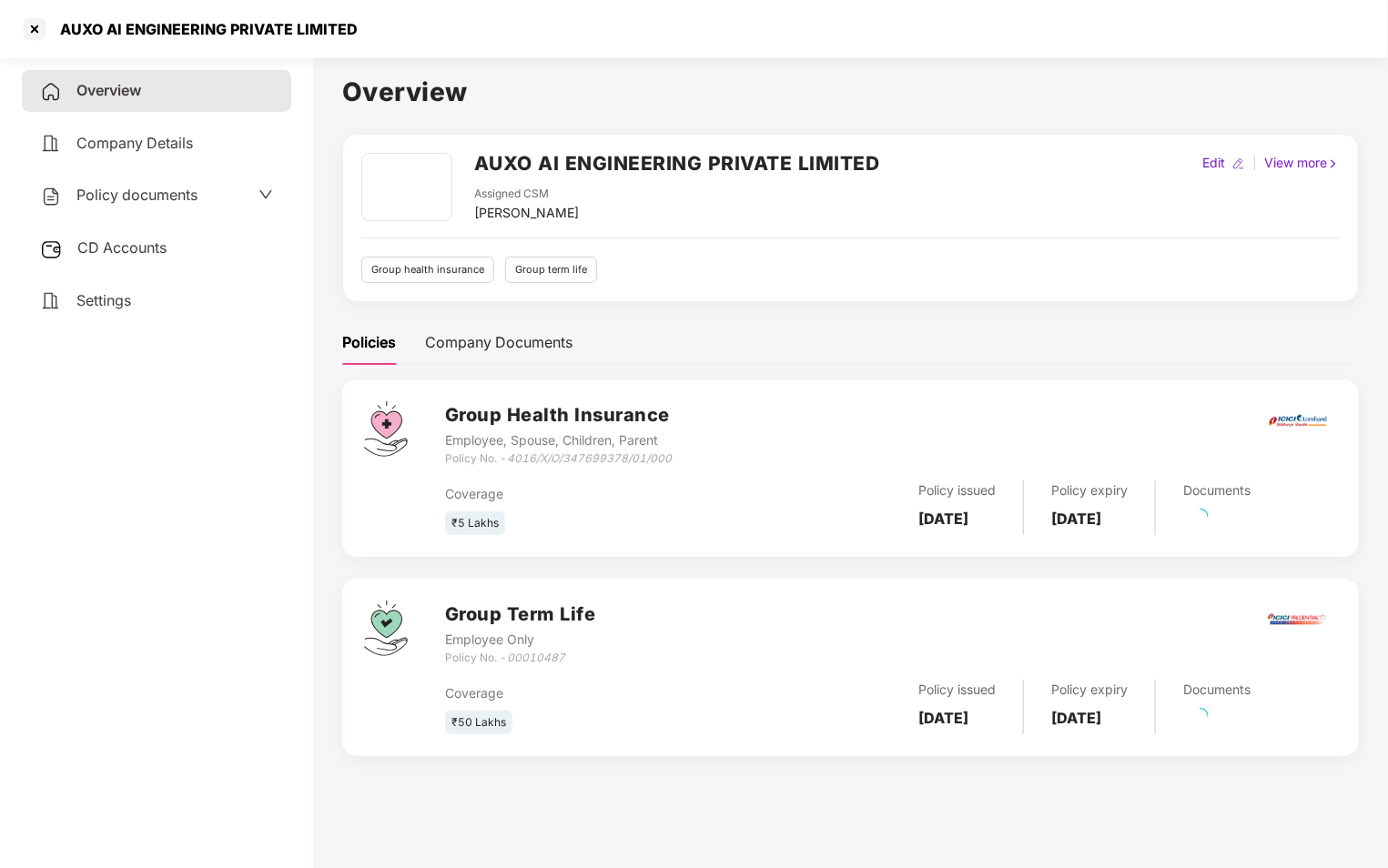
click at [152, 234] on div "CD Accounts" at bounding box center [157, 249] width 270 height 42
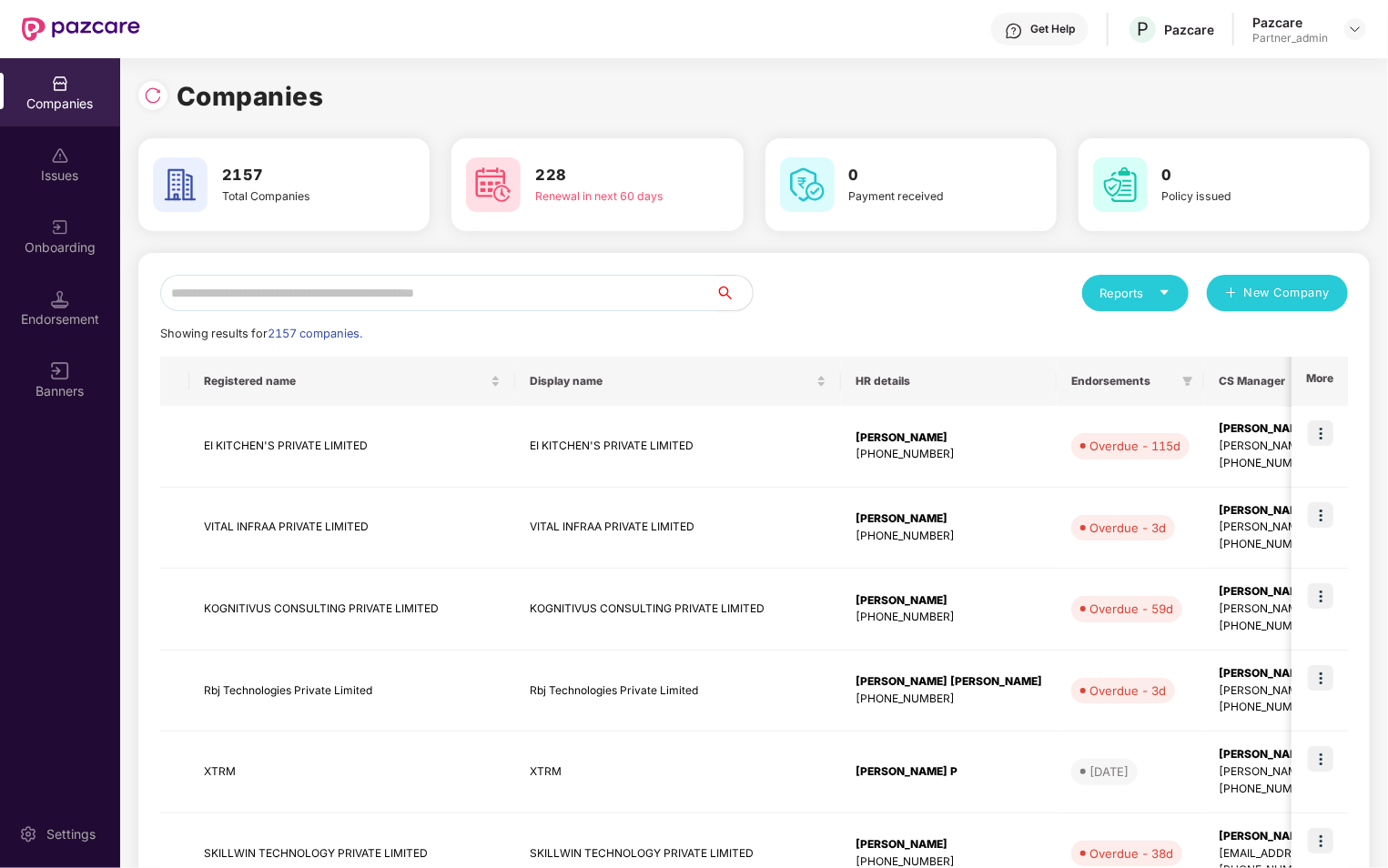
scroll to position [0, 1]
click at [66, 298] on img at bounding box center [60, 299] width 18 height 18
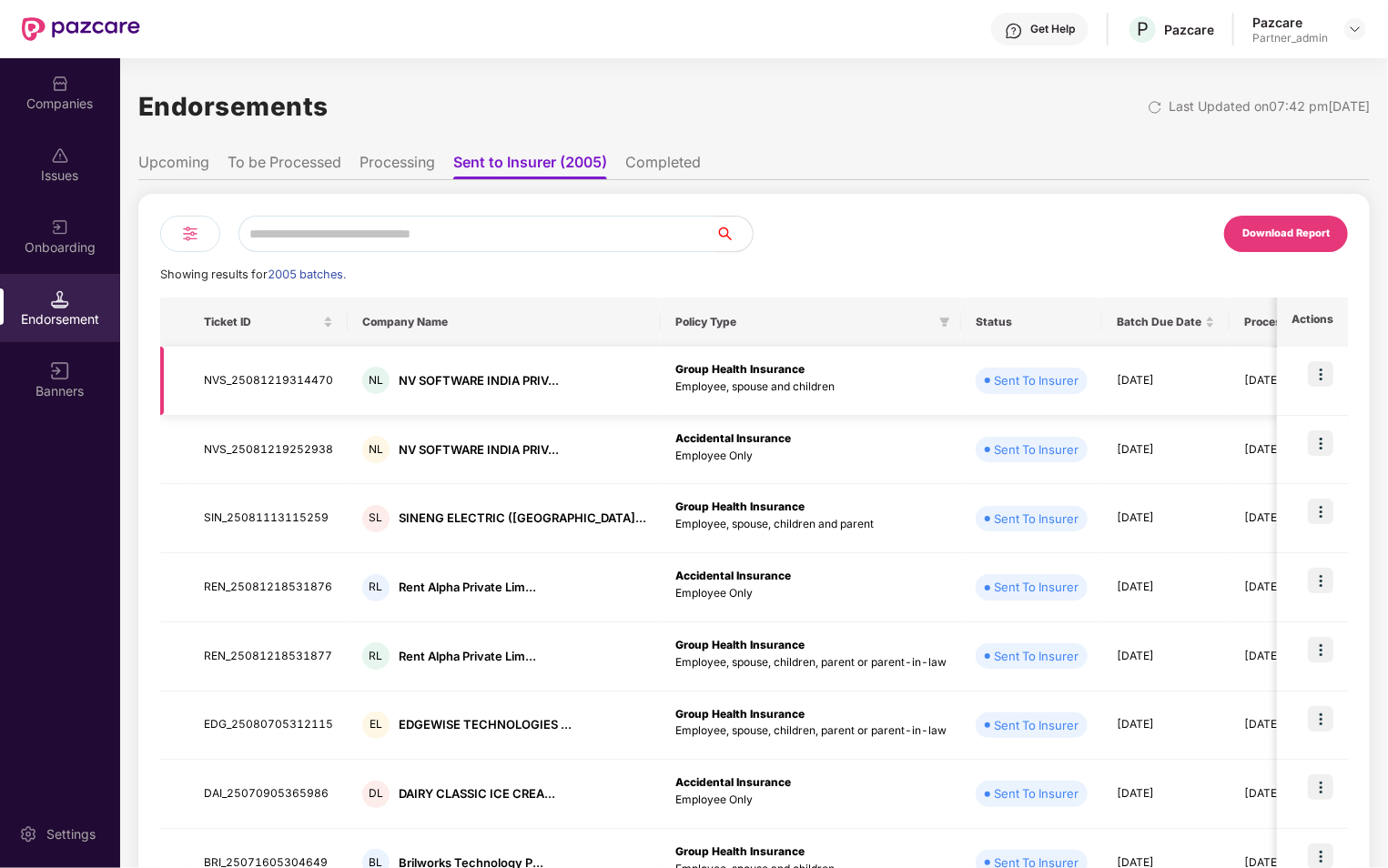
click at [1321, 376] on img at bounding box center [1321, 373] width 26 height 26
click at [1321, 371] on img at bounding box center [1321, 373] width 26 height 26
click at [200, 230] on div at bounding box center [190, 234] width 60 height 36
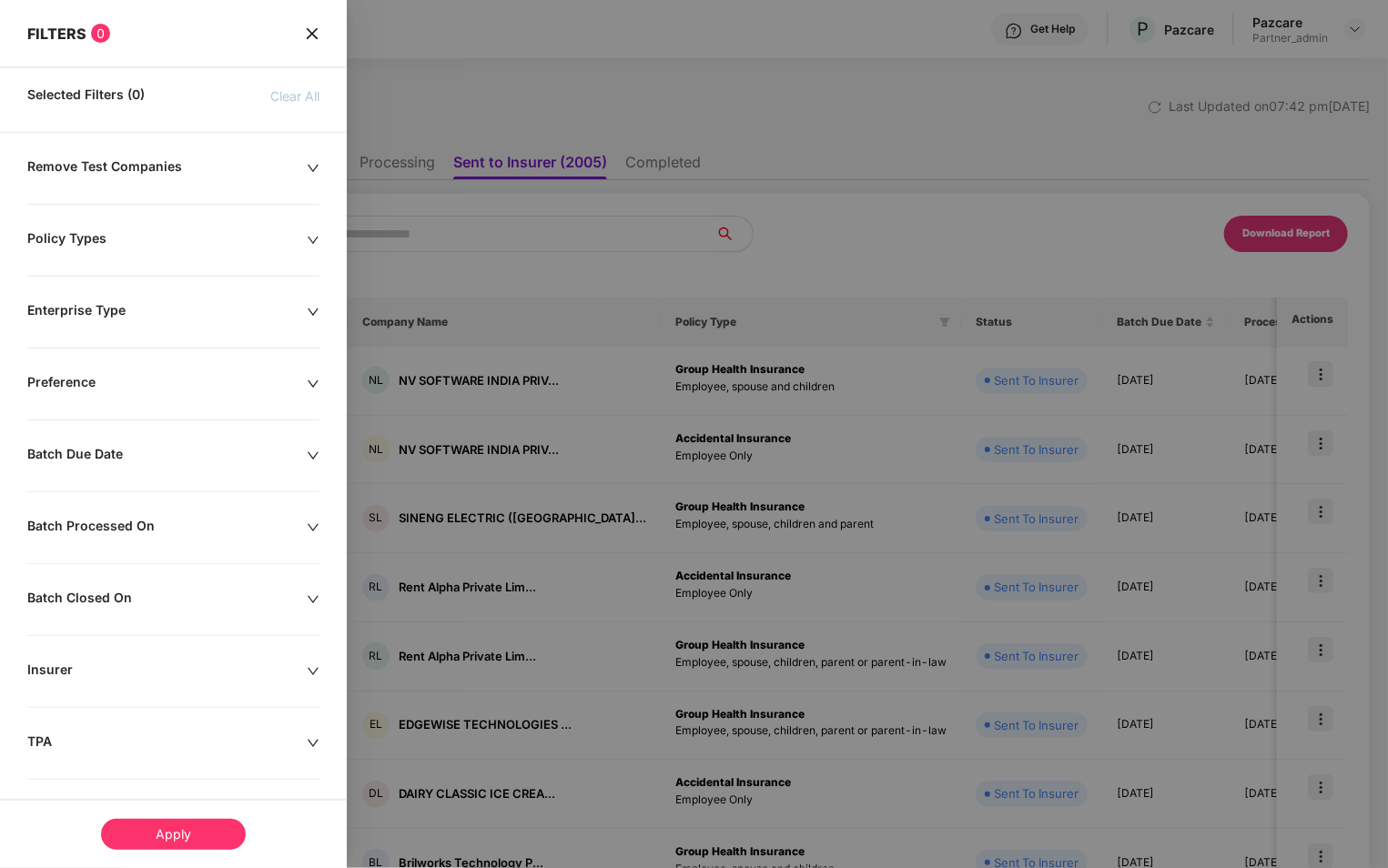
scroll to position [152, 0]
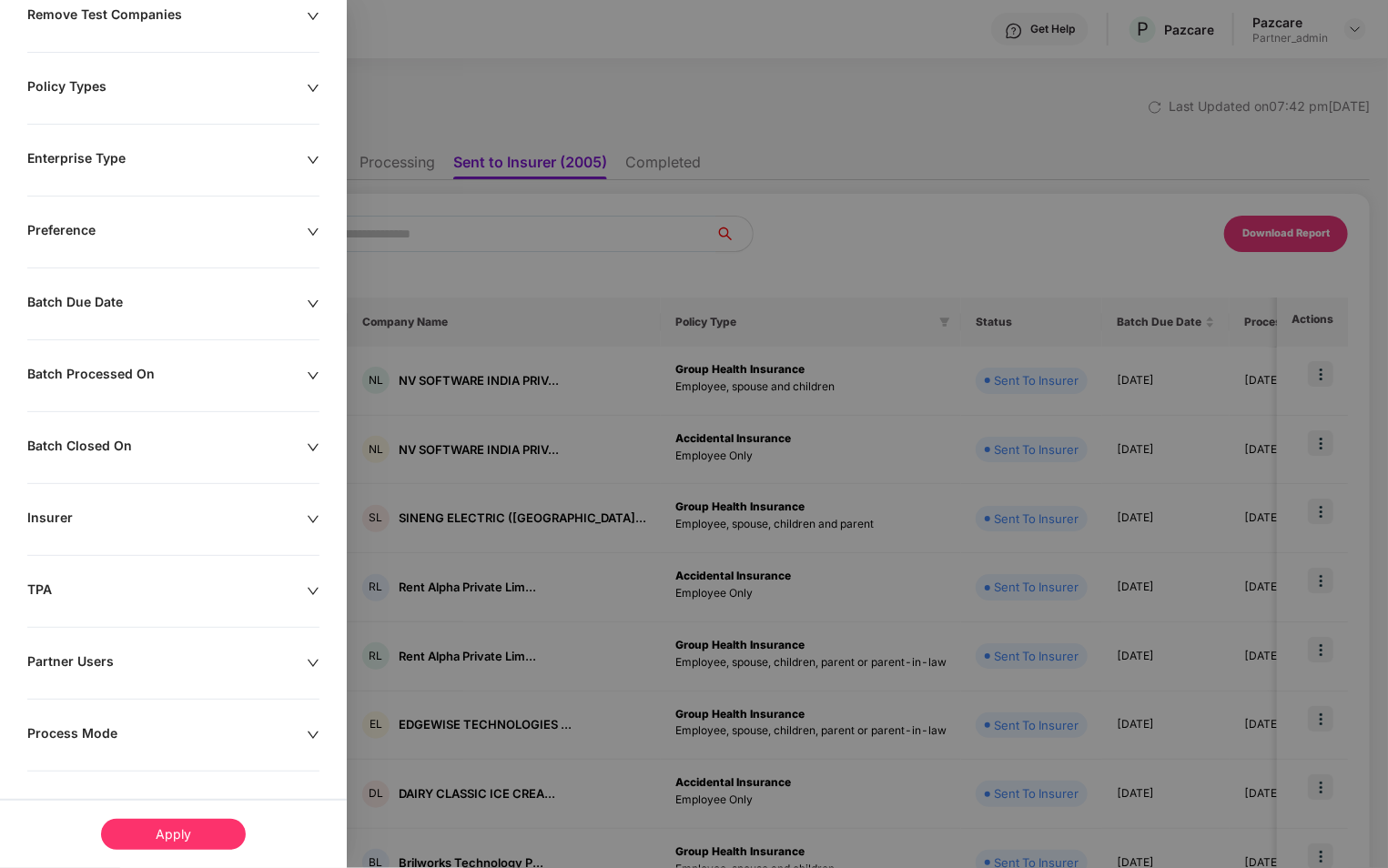
click at [150, 742] on div "Process Mode" at bounding box center [167, 735] width 279 height 20
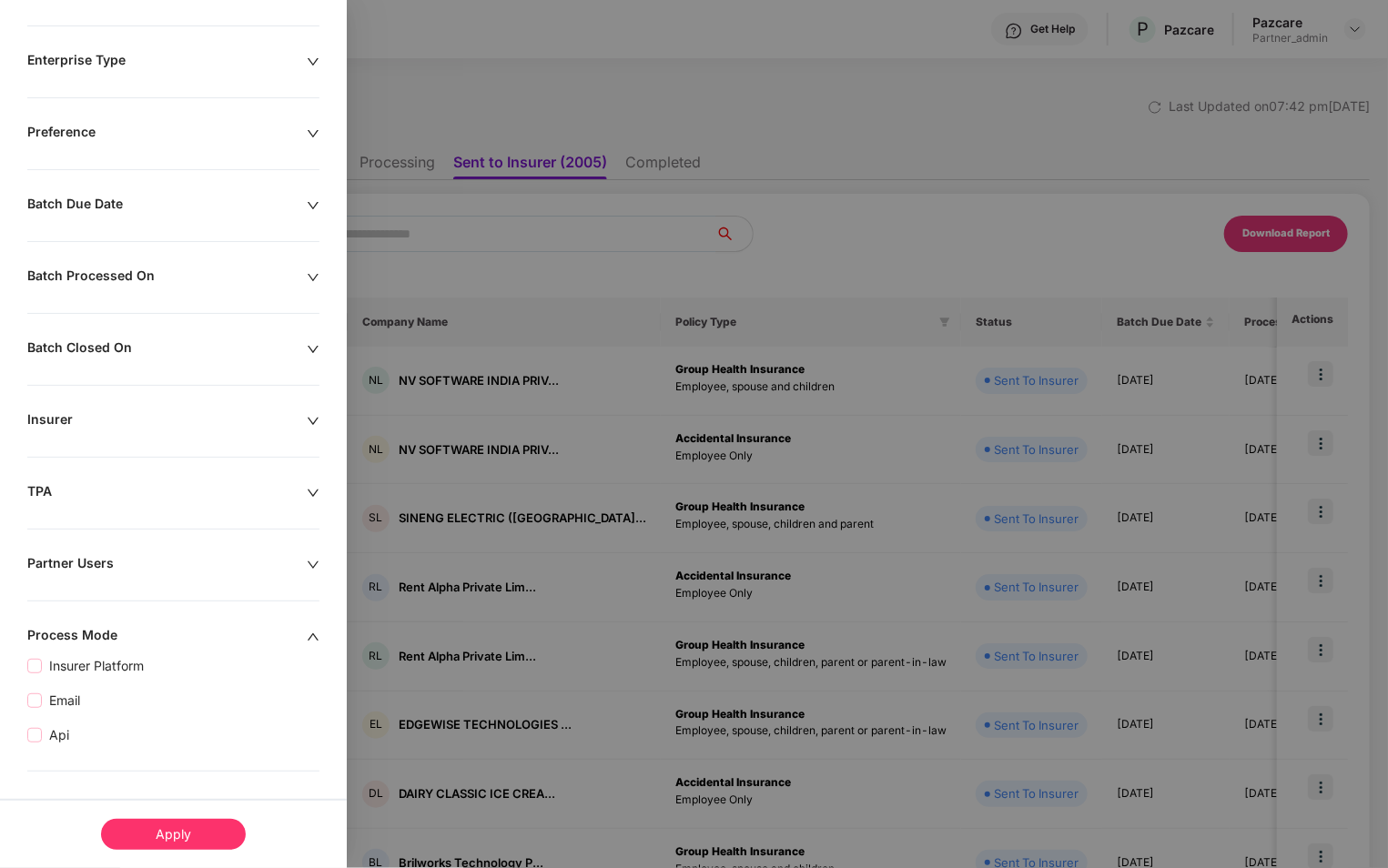
scroll to position [287, 0]
click at [182, 840] on div "Apply" at bounding box center [173, 834] width 144 height 31
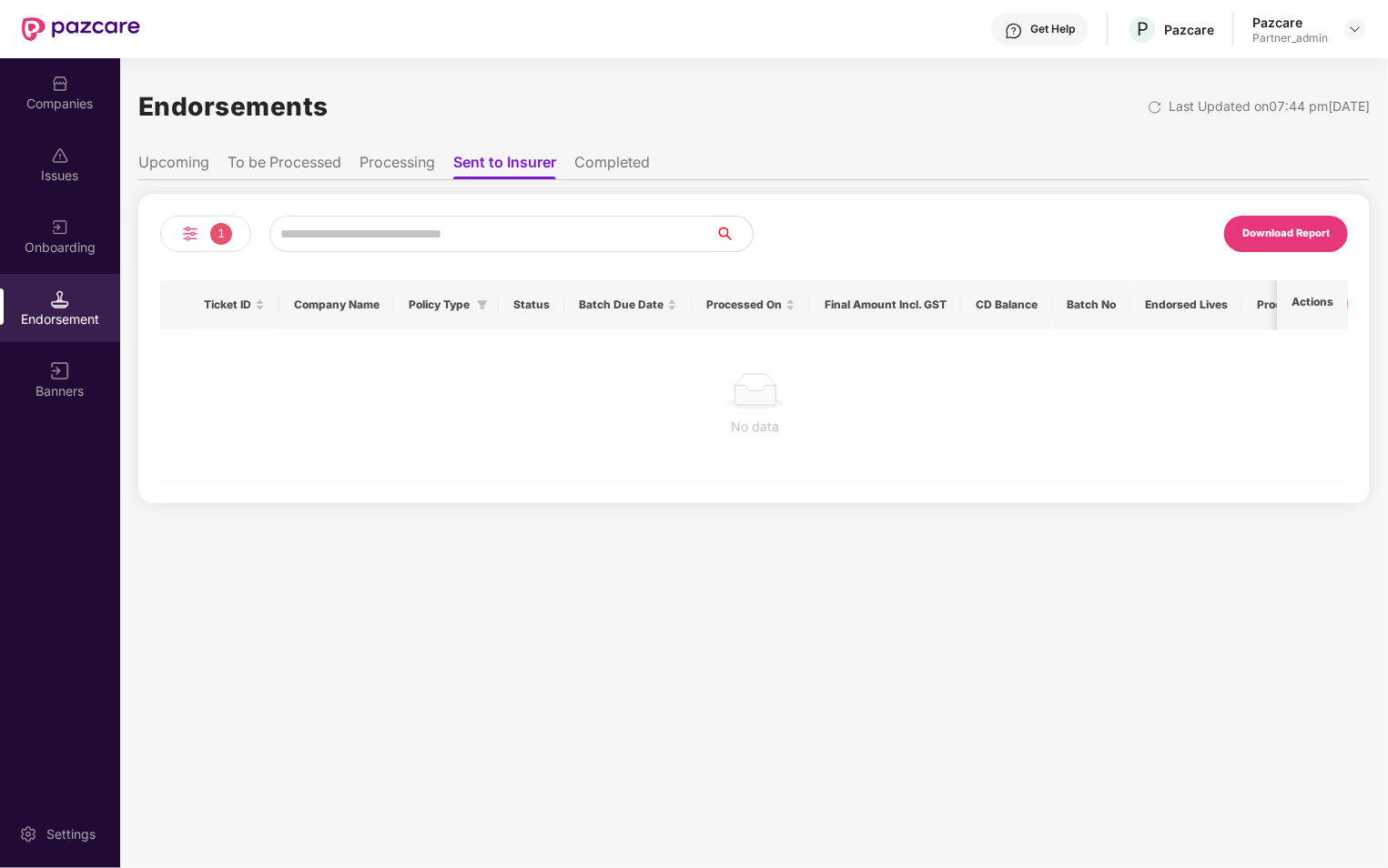
click at [581, 159] on li "Completed" at bounding box center [613, 166] width 76 height 27
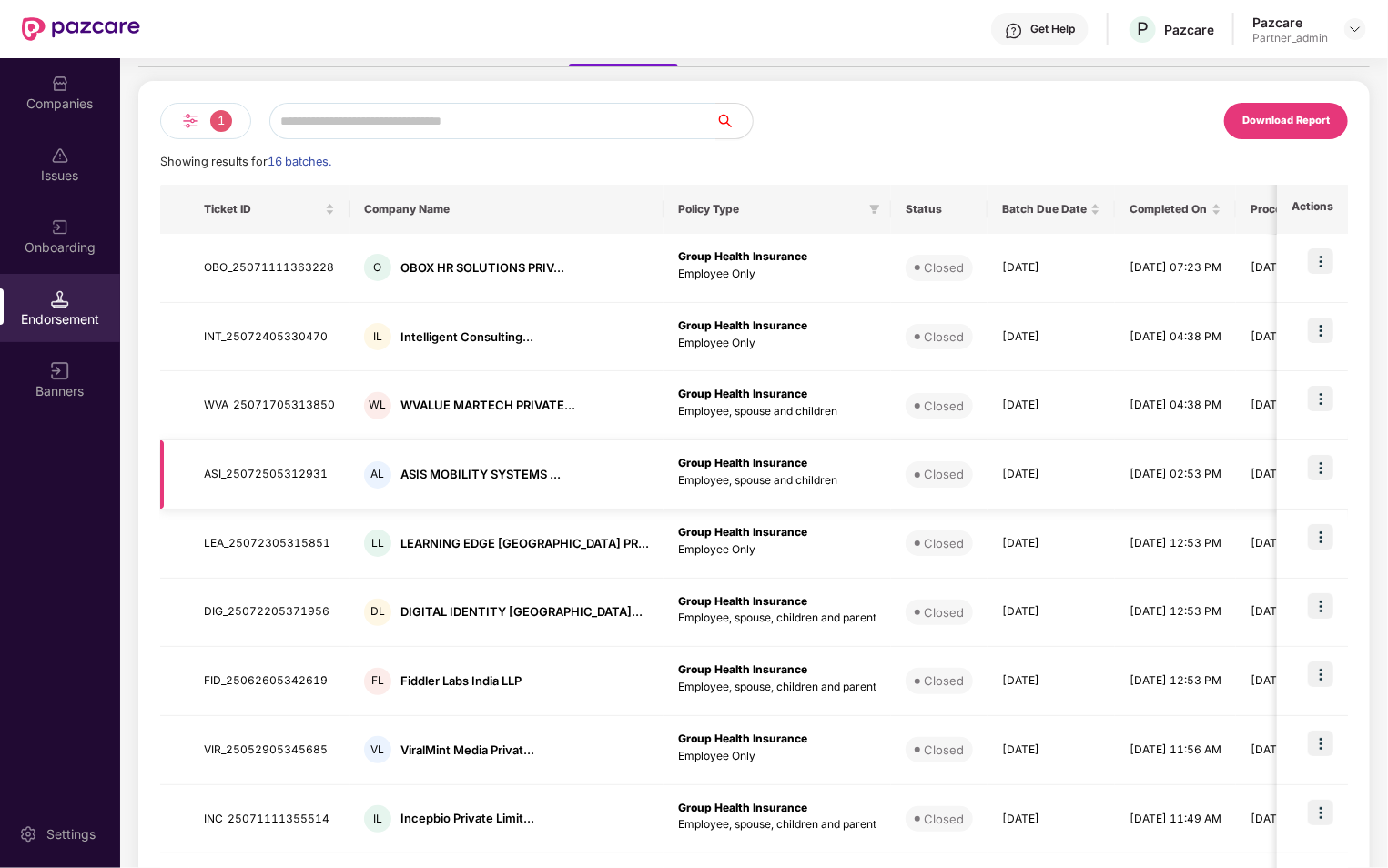
scroll to position [0, 0]
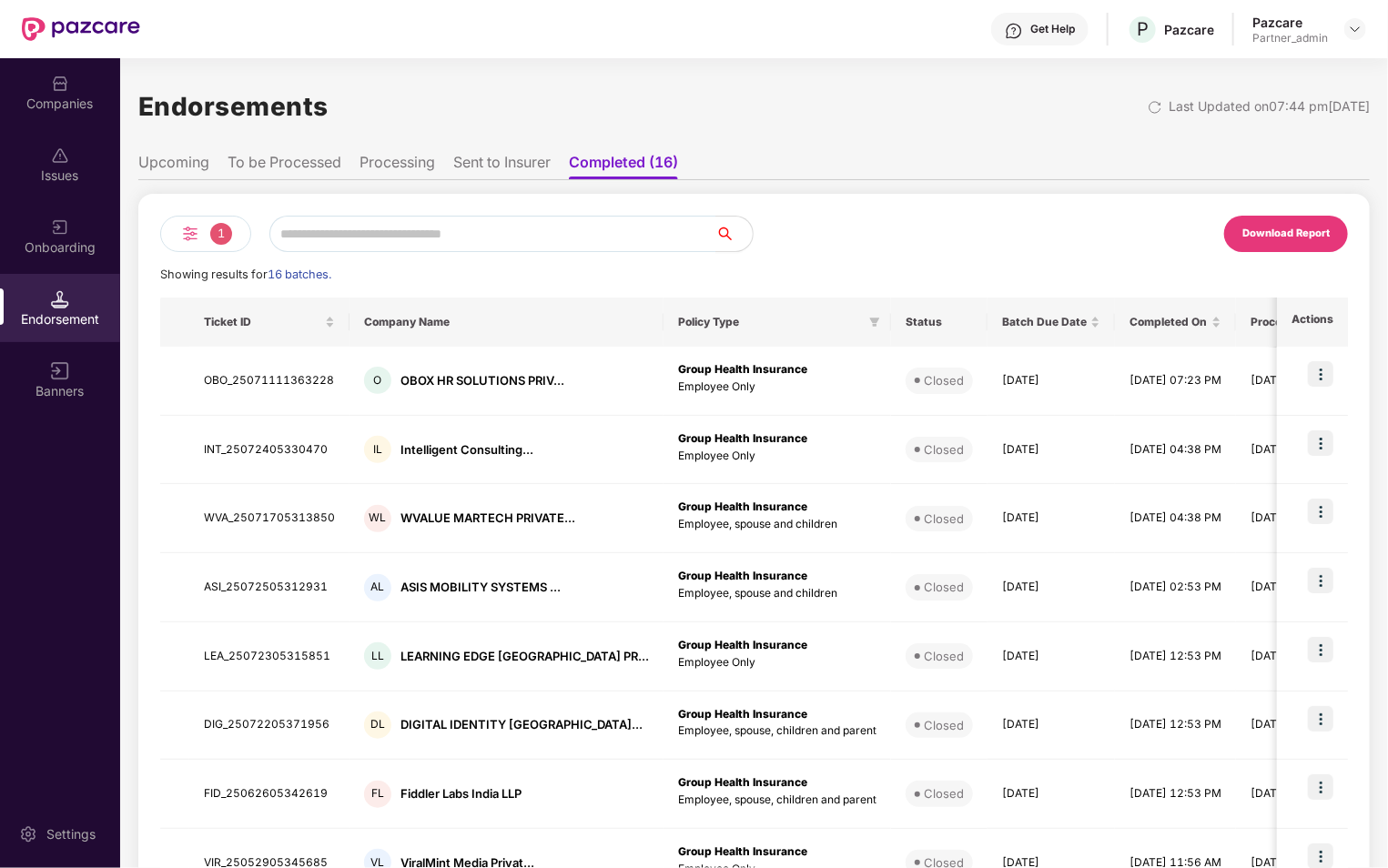
click at [201, 218] on div "1" at bounding box center [206, 234] width 91 height 36
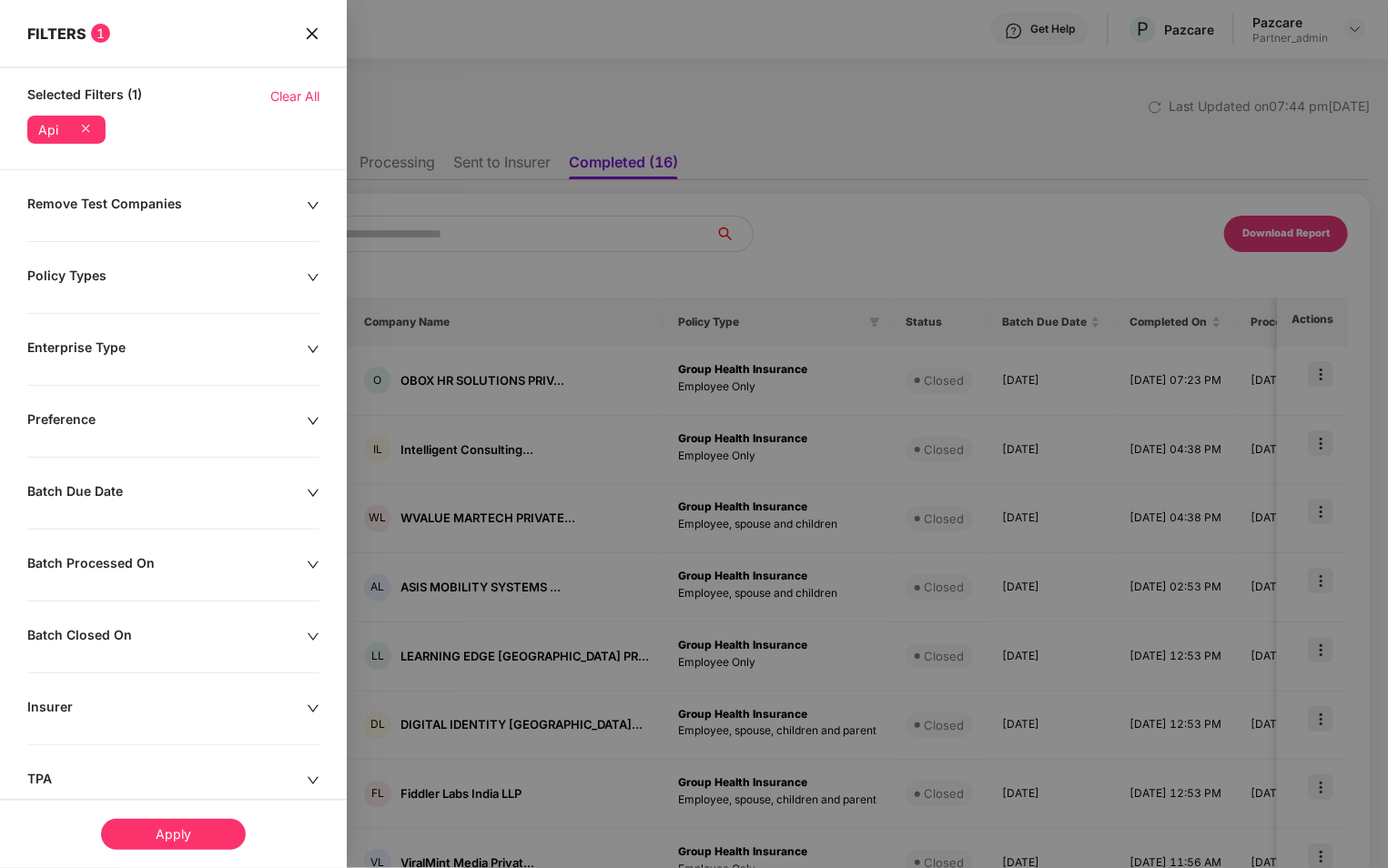
click at [214, 838] on div "Apply" at bounding box center [173, 834] width 144 height 31
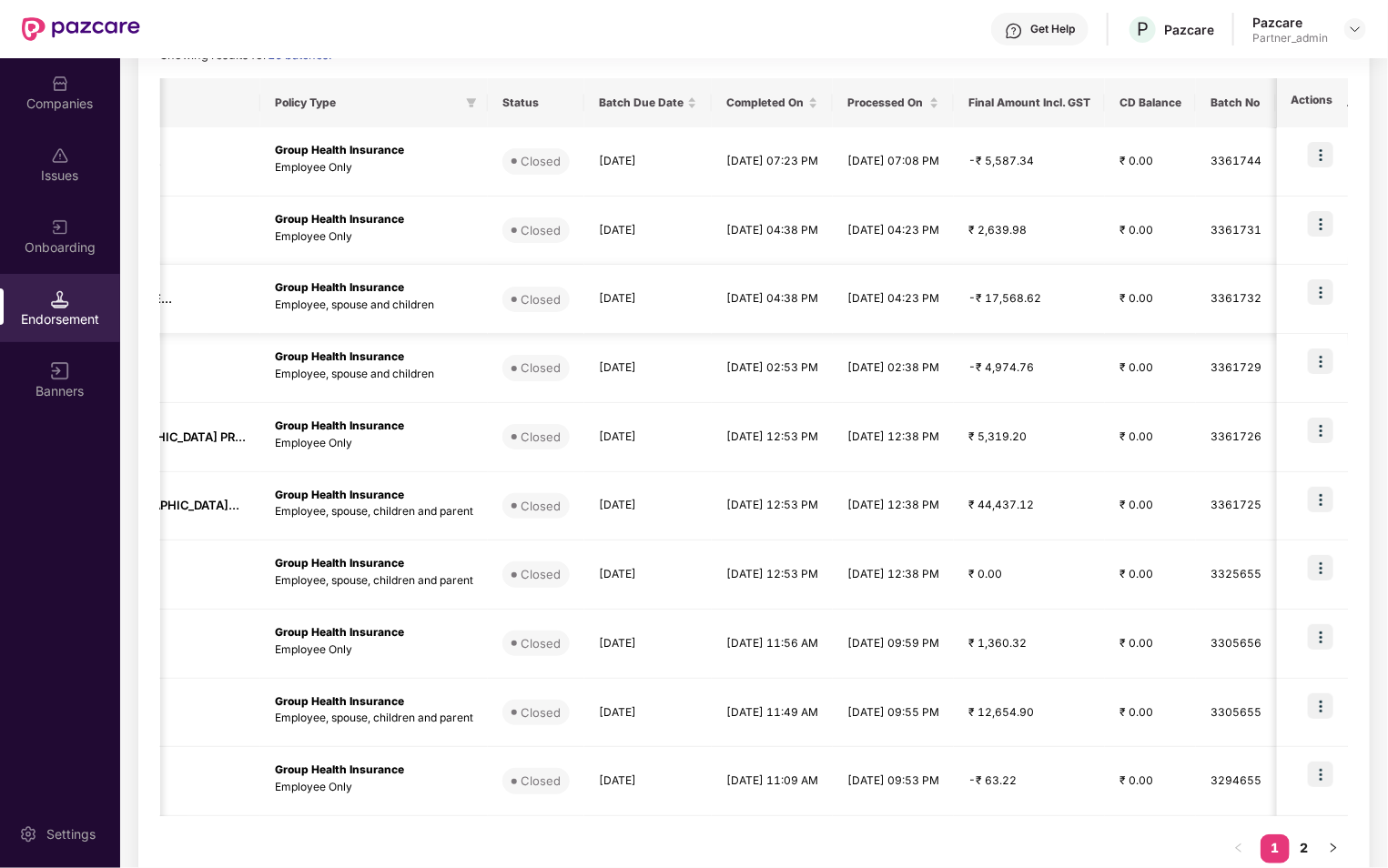
scroll to position [253, 0]
